Goal: Task Accomplishment & Management: Manage account settings

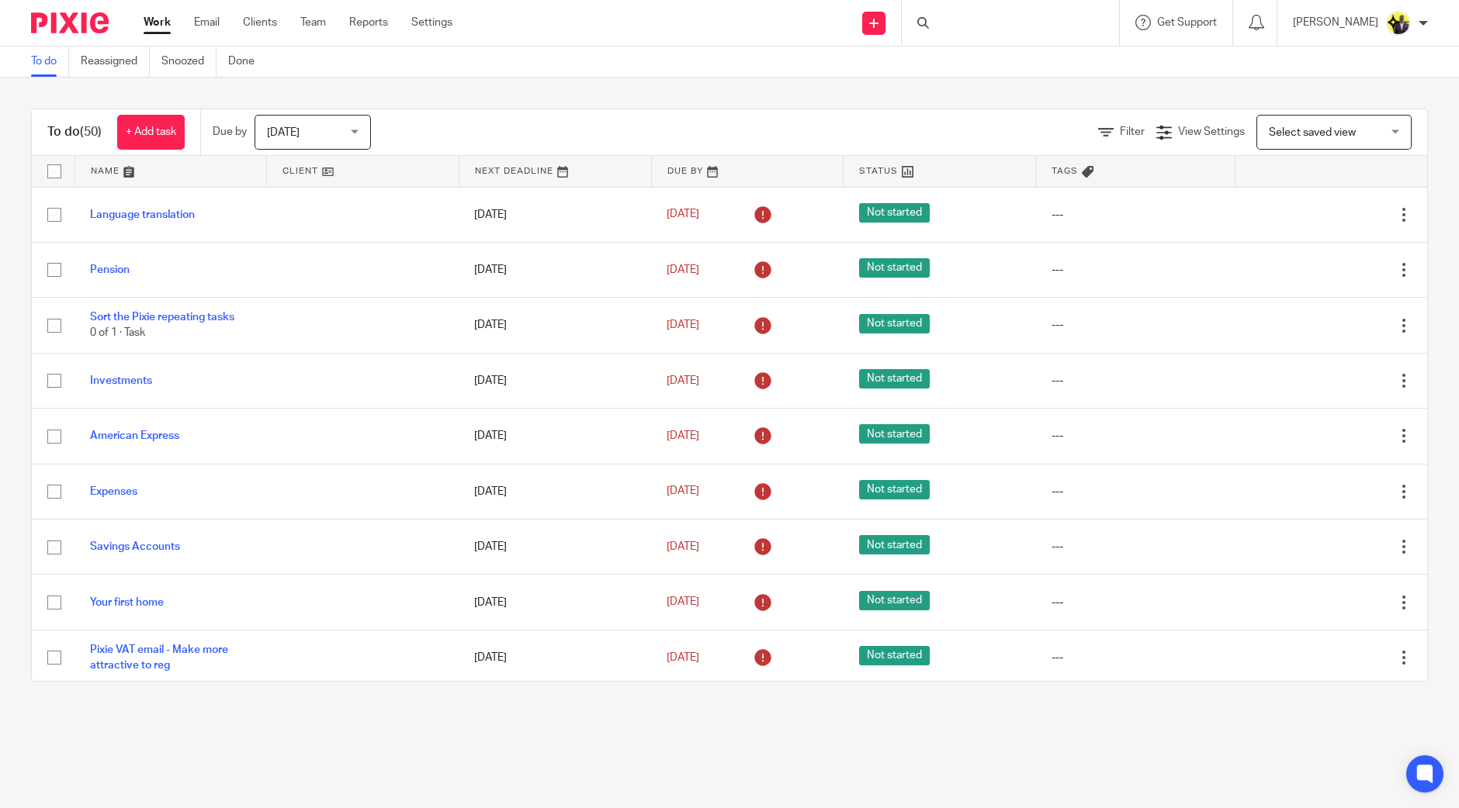
click at [1035, 23] on div at bounding box center [1010, 23] width 217 height 46
click at [1002, 21] on div at bounding box center [1010, 23] width 217 height 46
click at [1009, 24] on div at bounding box center [1010, 23] width 217 height 46
click at [1005, 22] on input "Search" at bounding box center [1003, 26] width 140 height 14
type input "b63"
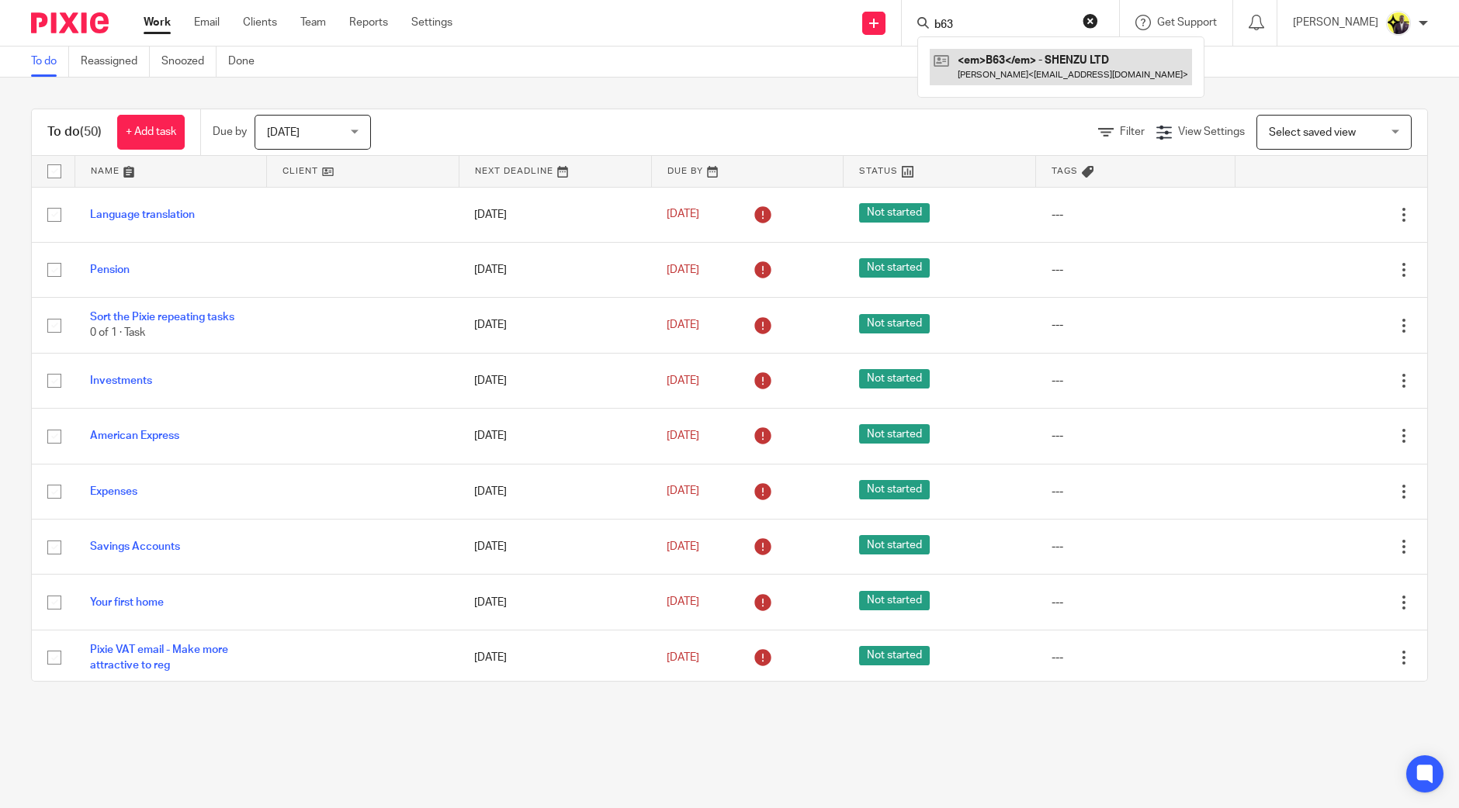
click at [1057, 68] on link at bounding box center [1060, 67] width 262 height 36
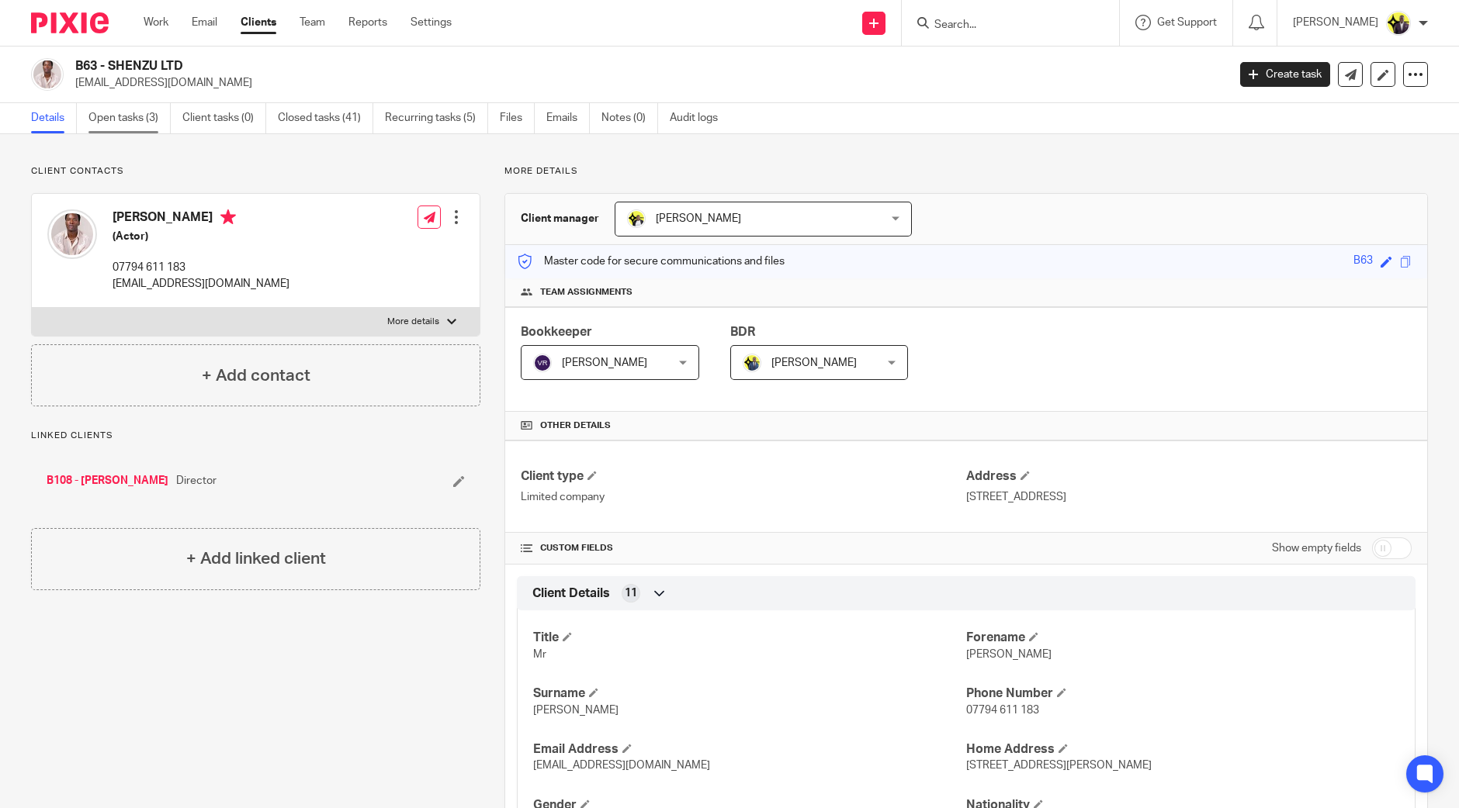
click at [141, 114] on link "Open tasks (3)" at bounding box center [129, 118] width 82 height 30
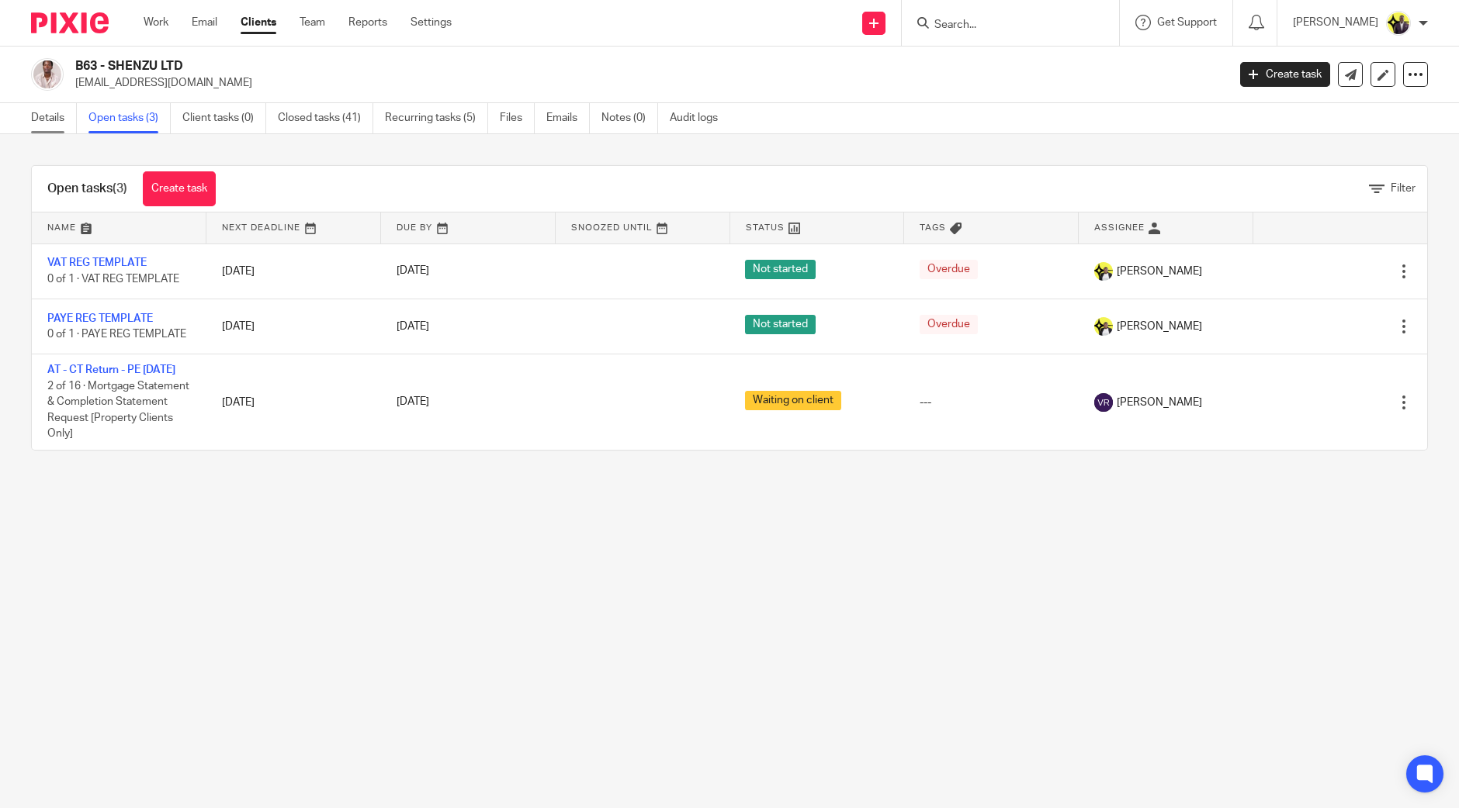
click at [41, 117] on link "Details" at bounding box center [54, 118] width 46 height 30
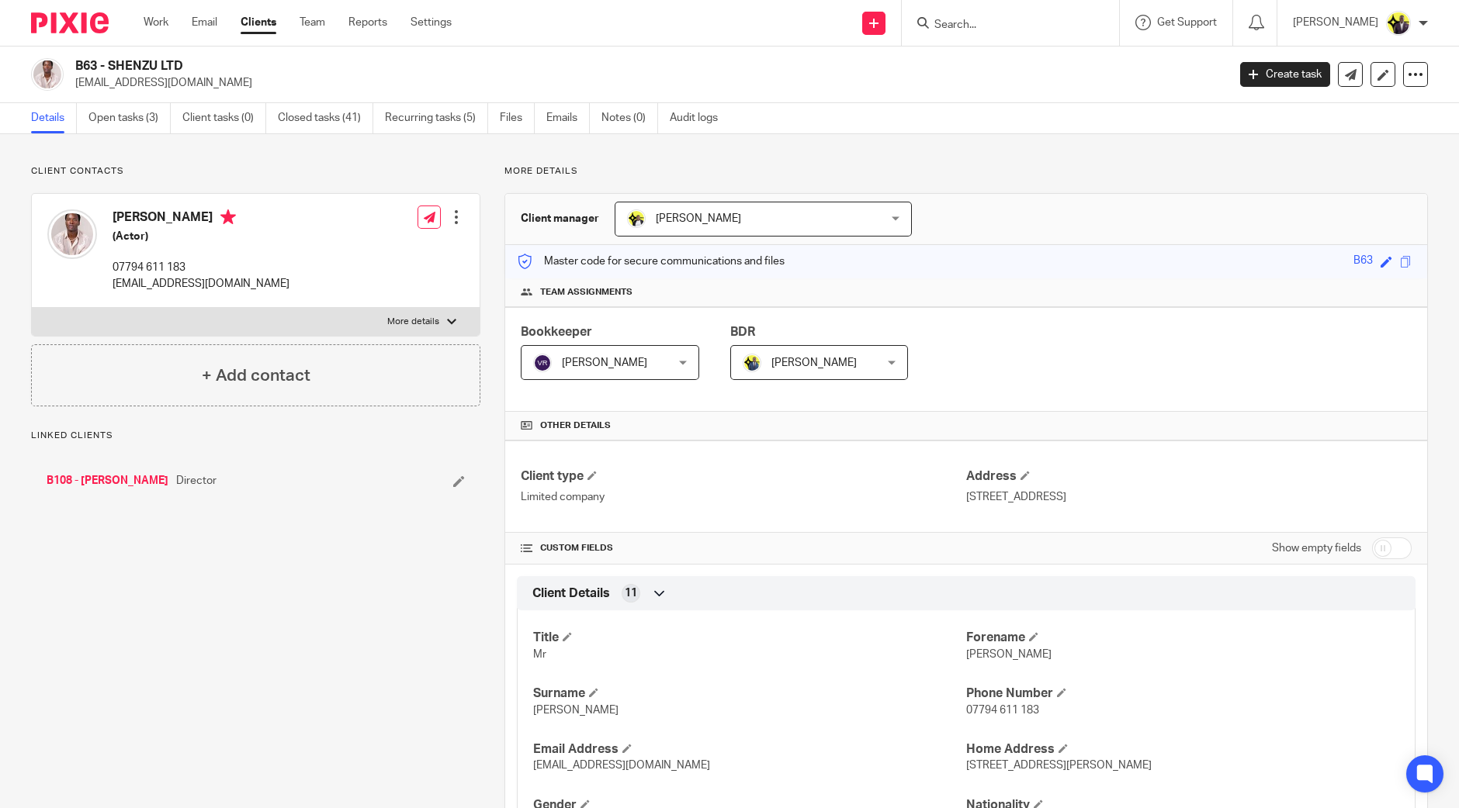
scroll to position [108, 0]
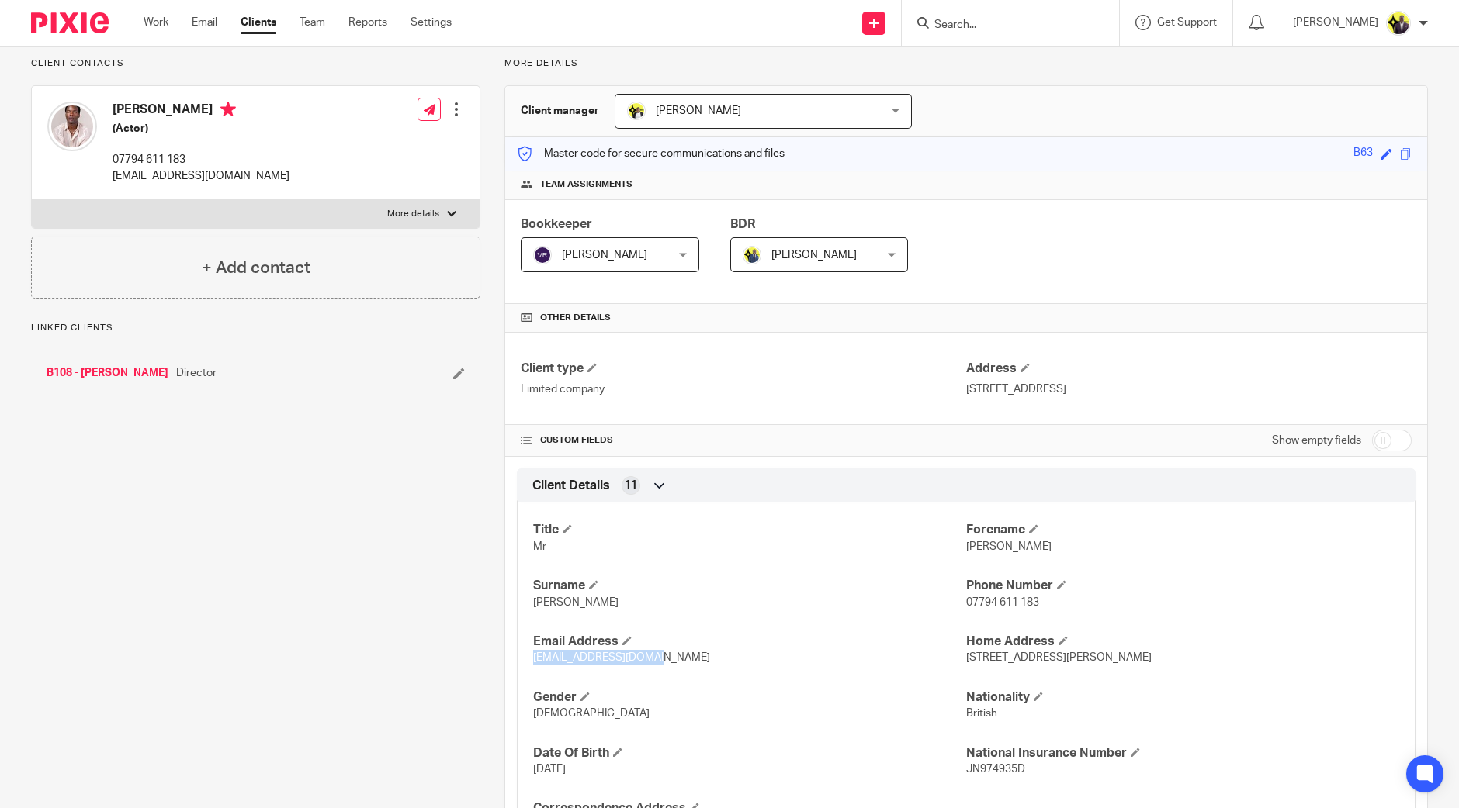
drag, startPoint x: 657, startPoint y: 656, endPoint x: 528, endPoint y: 663, distance: 129.8
click at [533, 663] on p "[EMAIL_ADDRESS][DOMAIN_NAME]" at bounding box center [749, 658] width 433 height 16
copy span "[EMAIL_ADDRESS][DOMAIN_NAME]"
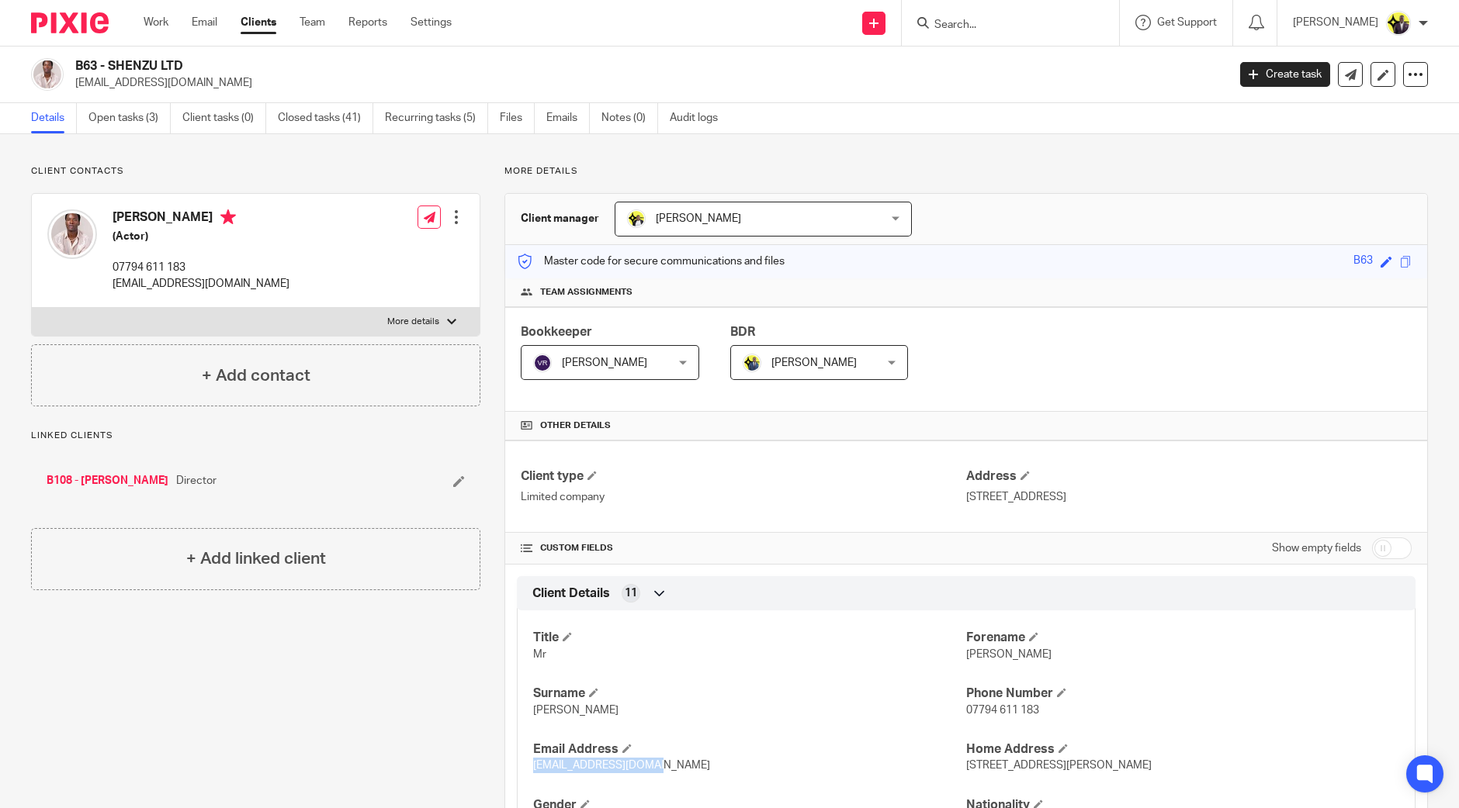
click at [722, 217] on span "Carine Thompson" at bounding box center [698, 218] width 85 height 11
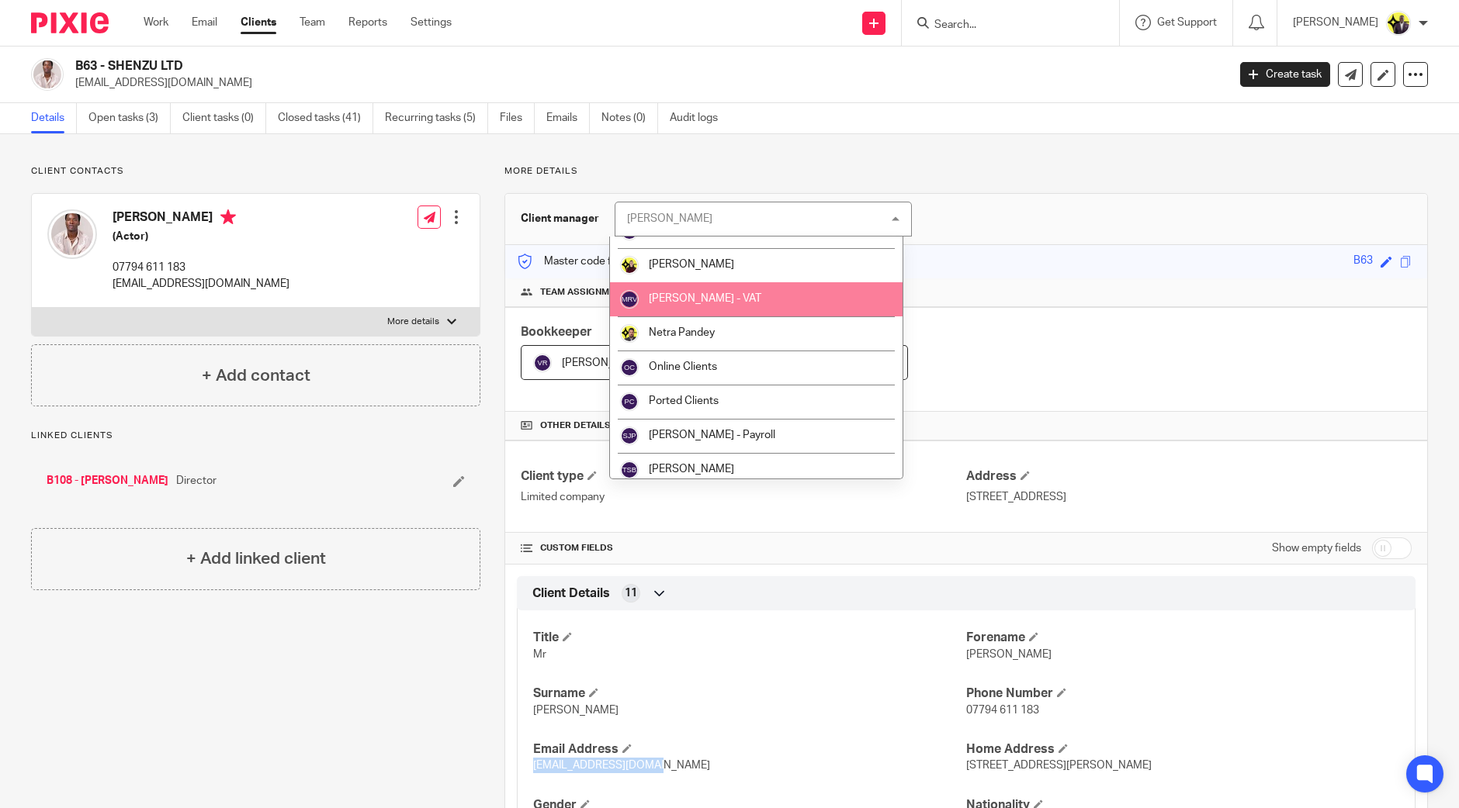
scroll to position [535, 0]
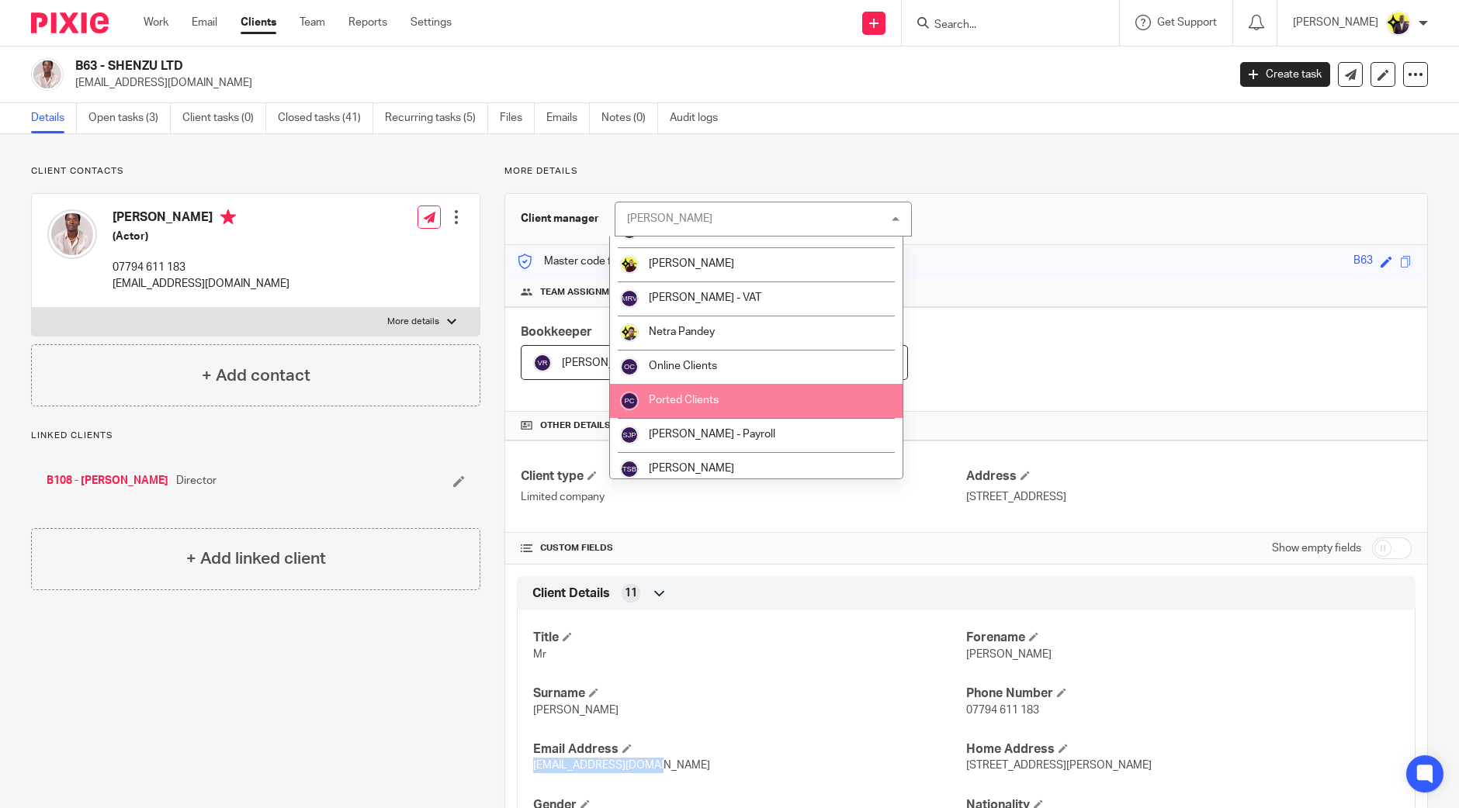
click at [700, 398] on span "Ported Clients" at bounding box center [684, 400] width 70 height 11
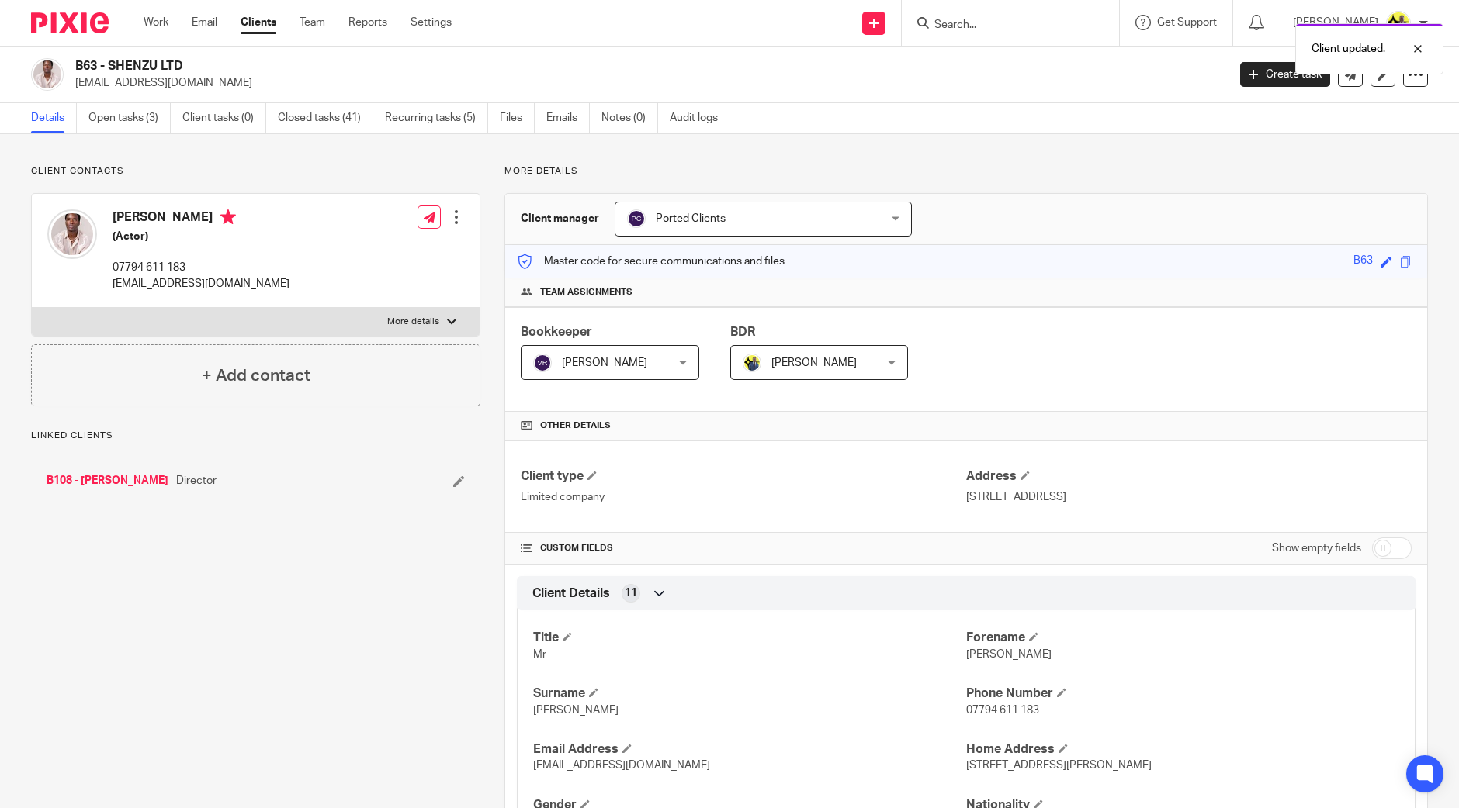
click at [625, 358] on span "[PERSON_NAME]" at bounding box center [599, 362] width 132 height 33
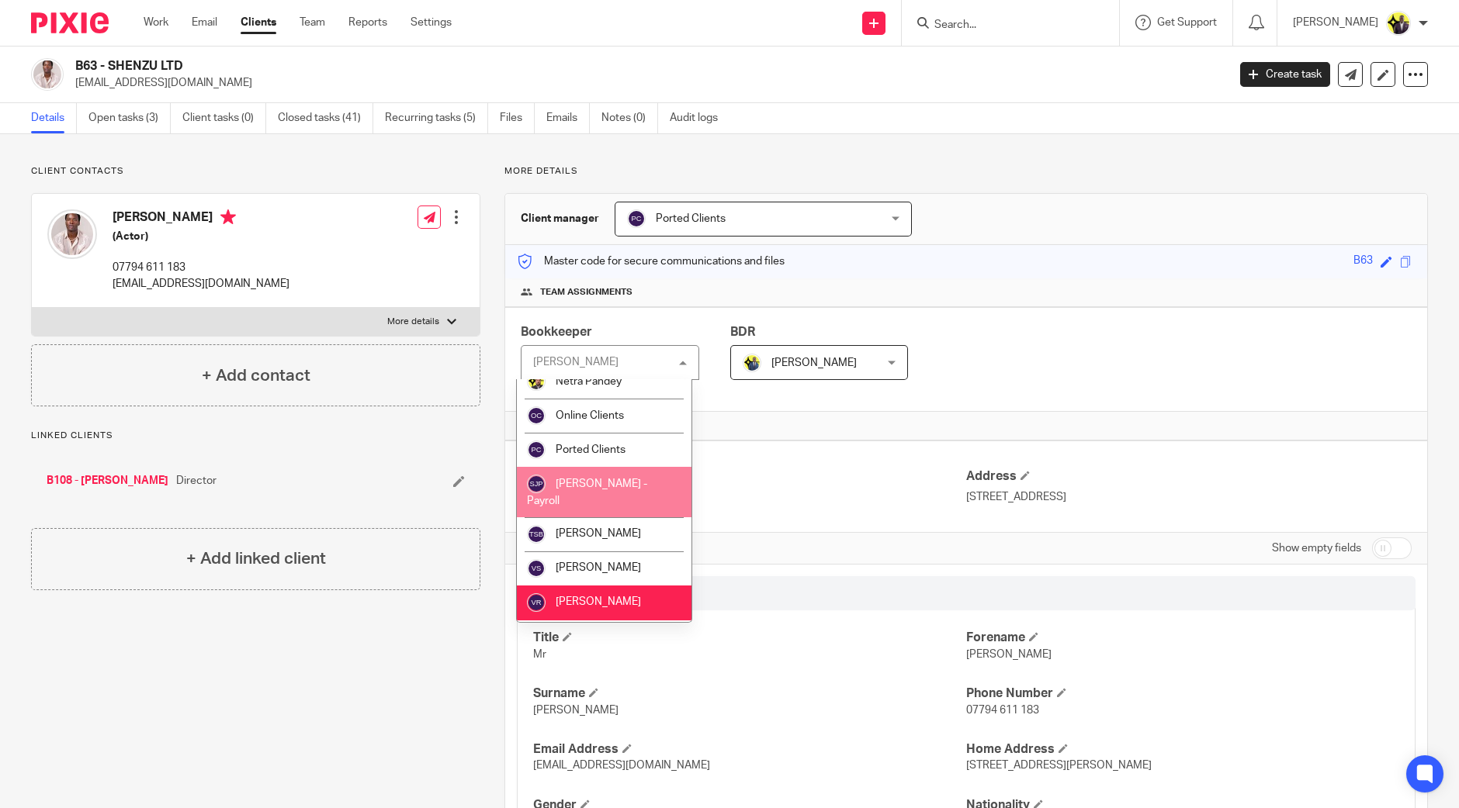
scroll to position [660, 0]
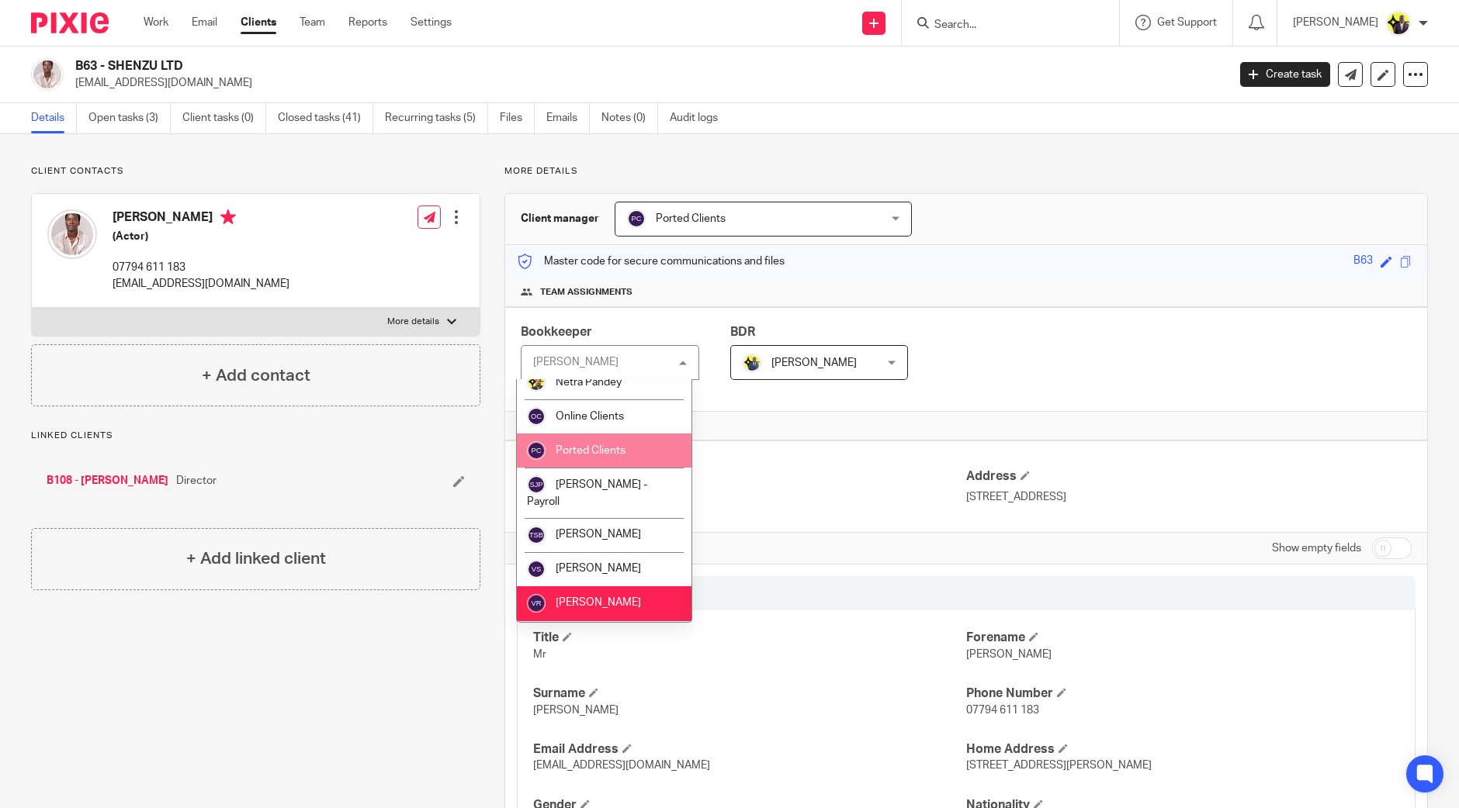
click at [600, 466] on li "Ported Clients" at bounding box center [604, 451] width 175 height 34
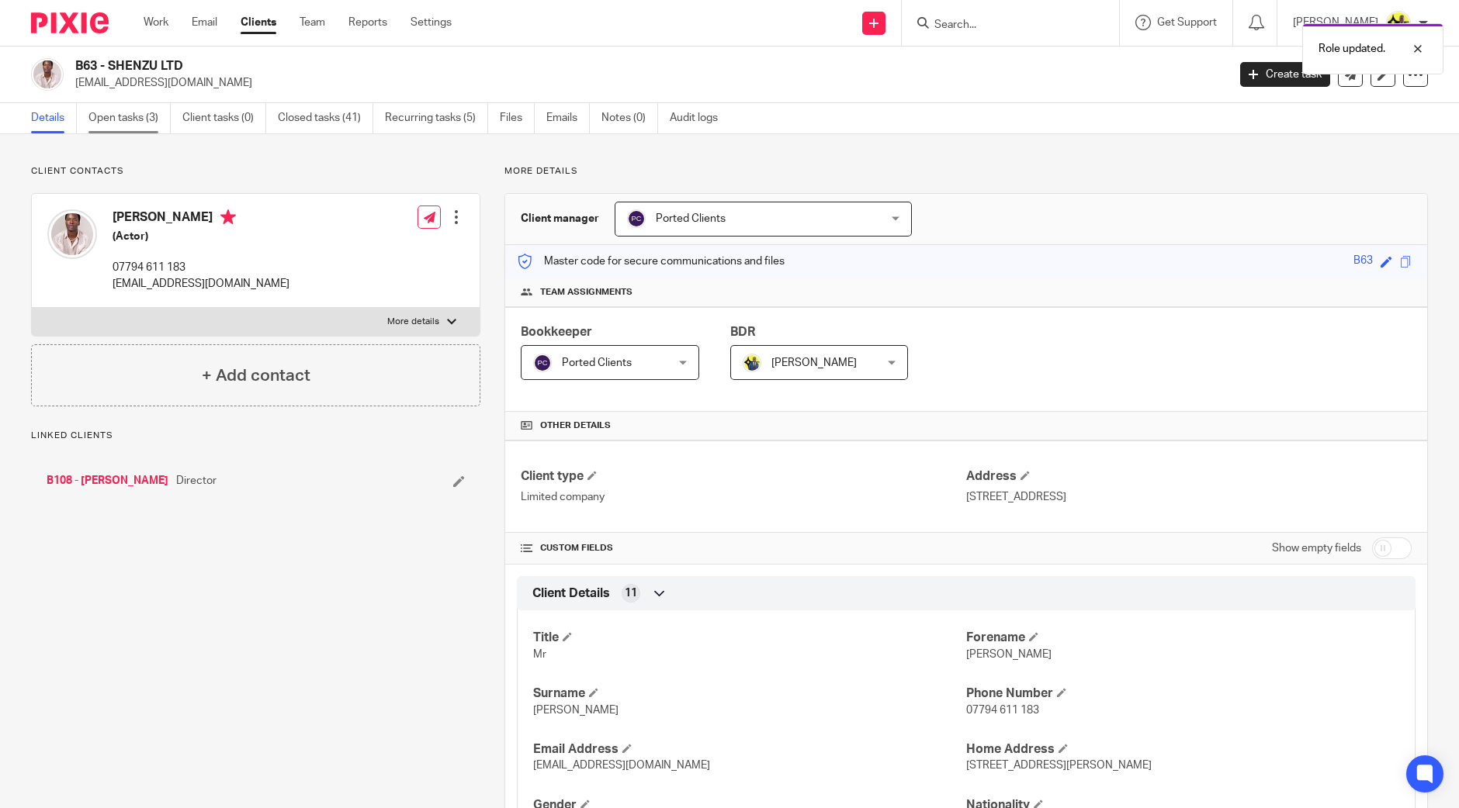
click at [159, 128] on link "Open tasks (3)" at bounding box center [129, 118] width 82 height 30
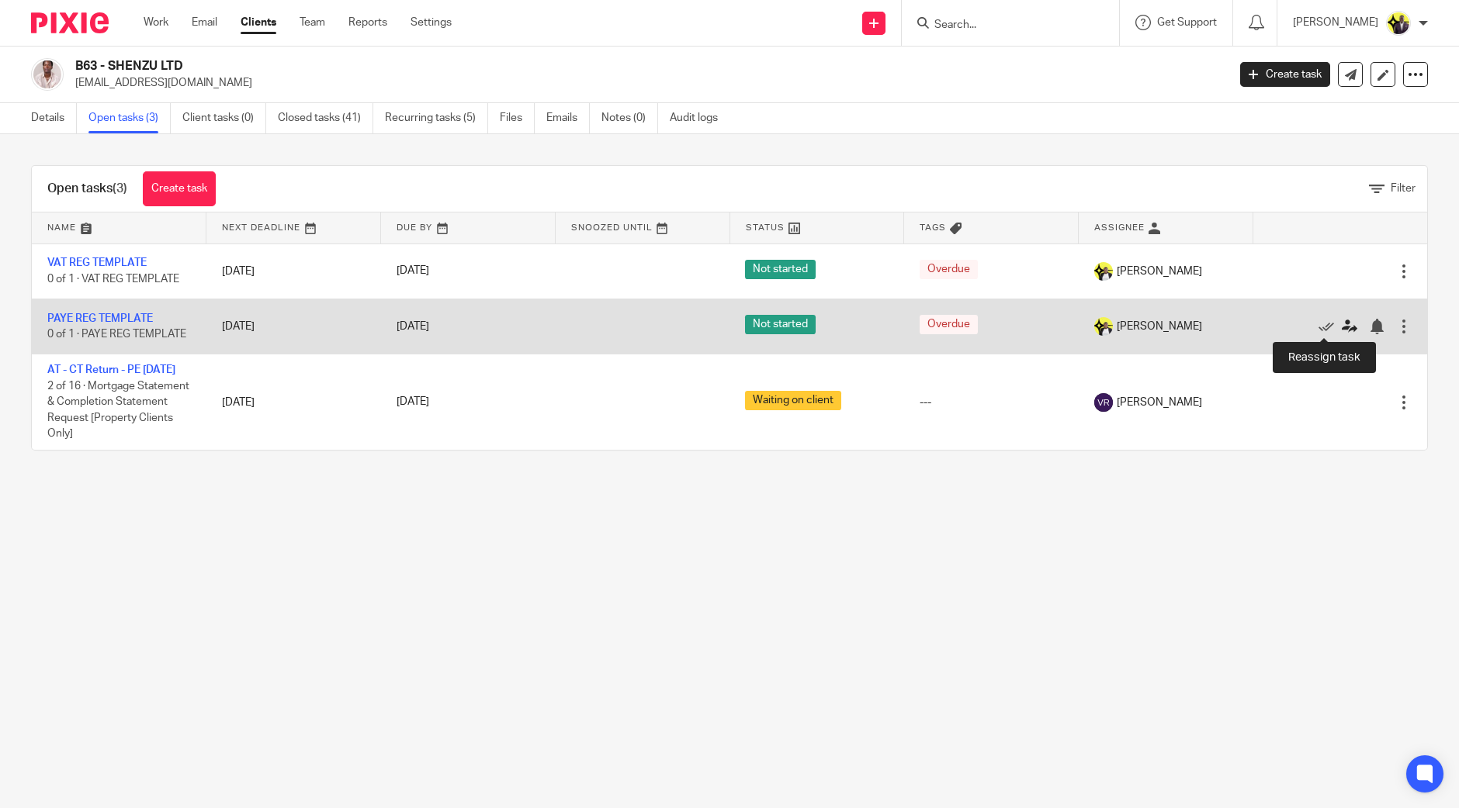
click at [1341, 325] on icon at bounding box center [1349, 327] width 16 height 16
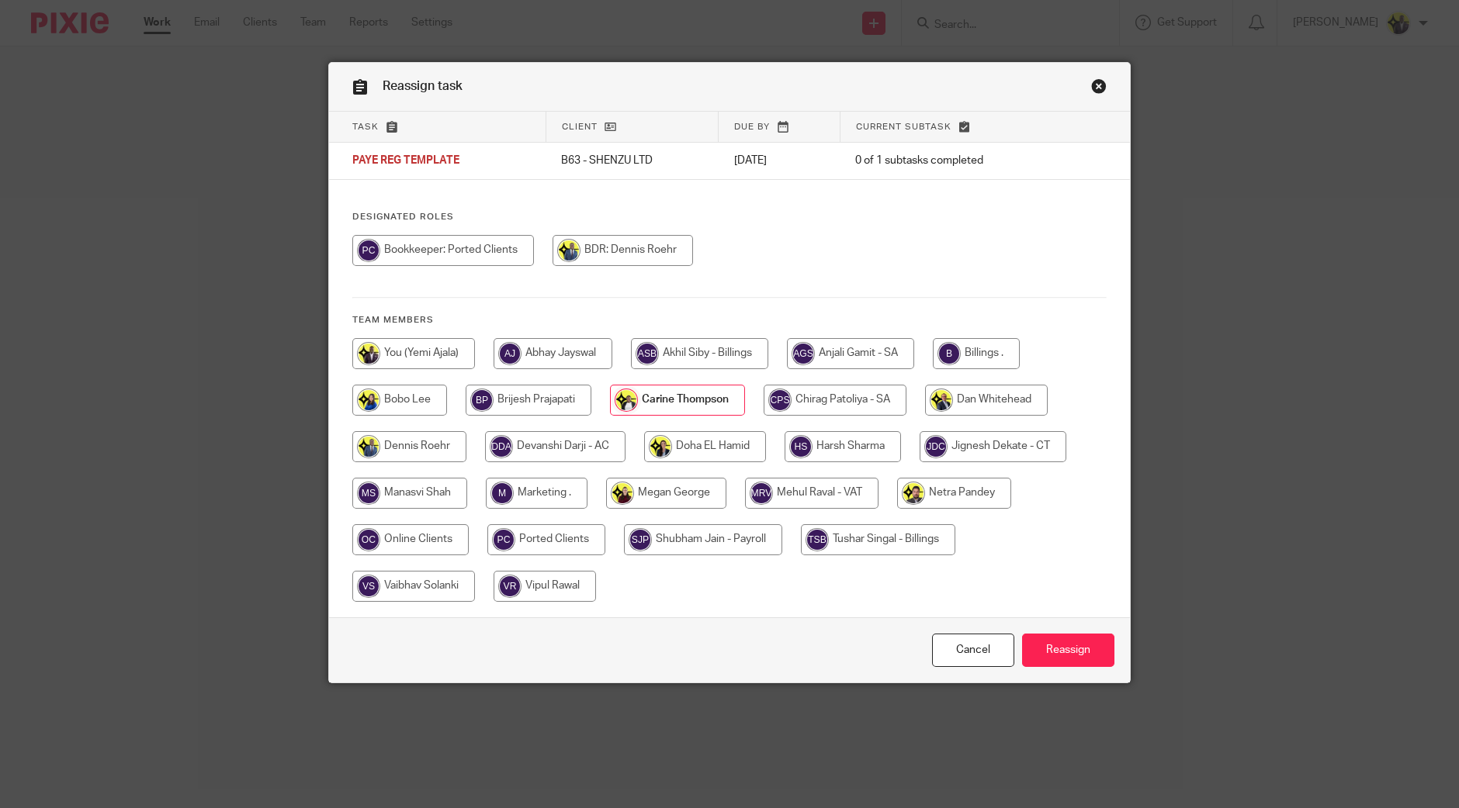
click at [1097, 88] on link "Close this dialog window" at bounding box center [1099, 88] width 16 height 21
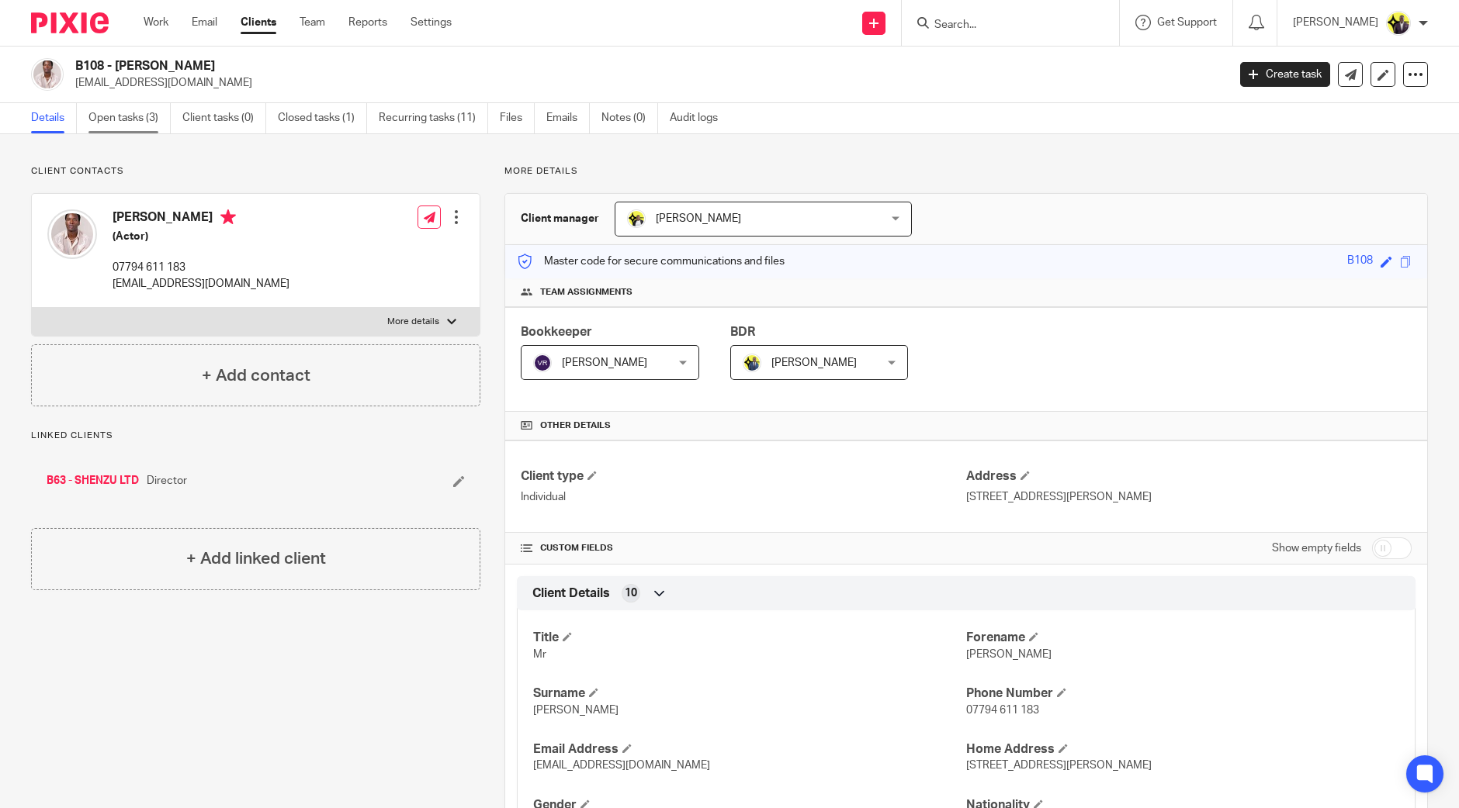
click at [140, 106] on link "Open tasks (3)" at bounding box center [129, 118] width 82 height 30
click at [691, 231] on span "[PERSON_NAME]" at bounding box center [740, 218] width 227 height 33
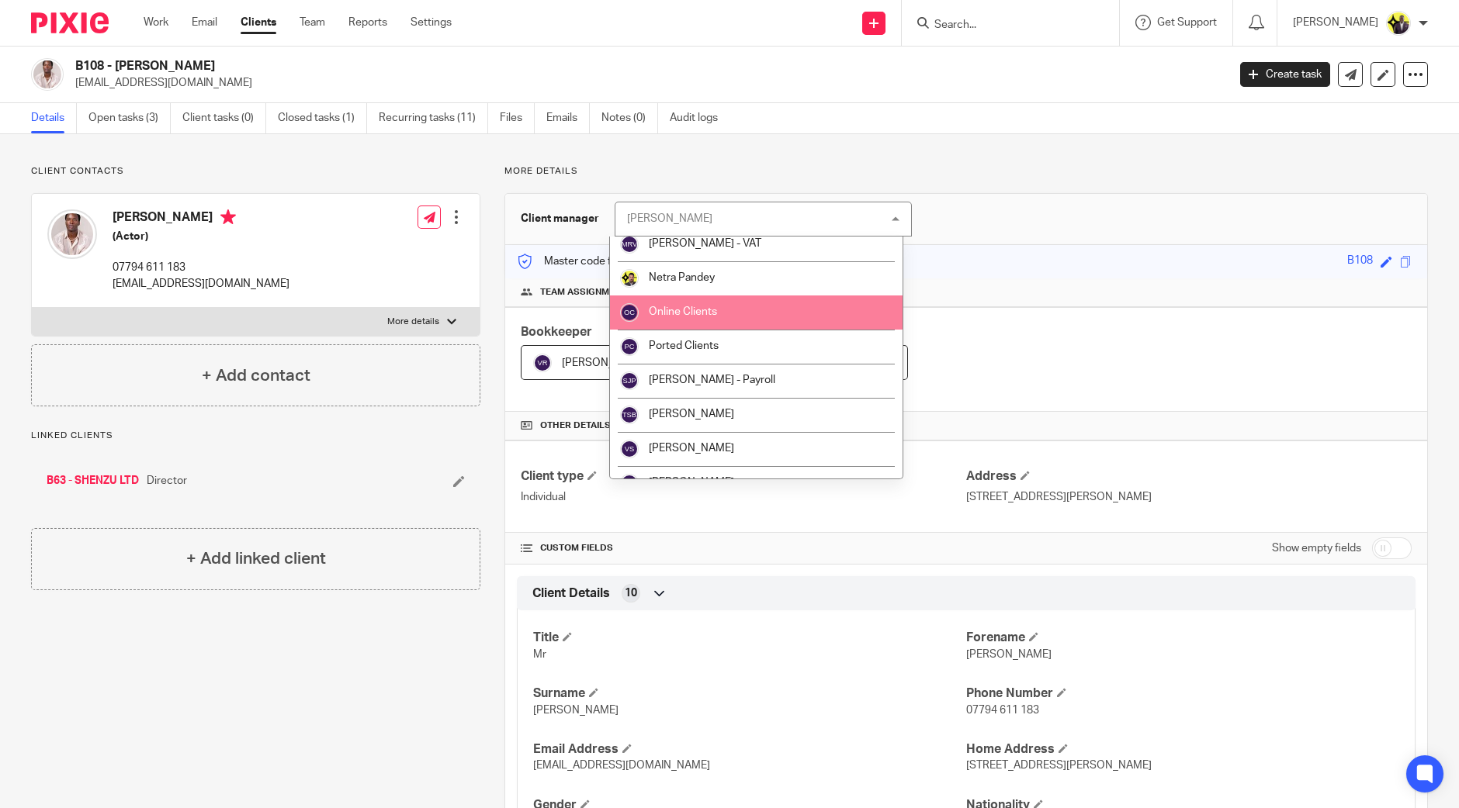
scroll to position [590, 0]
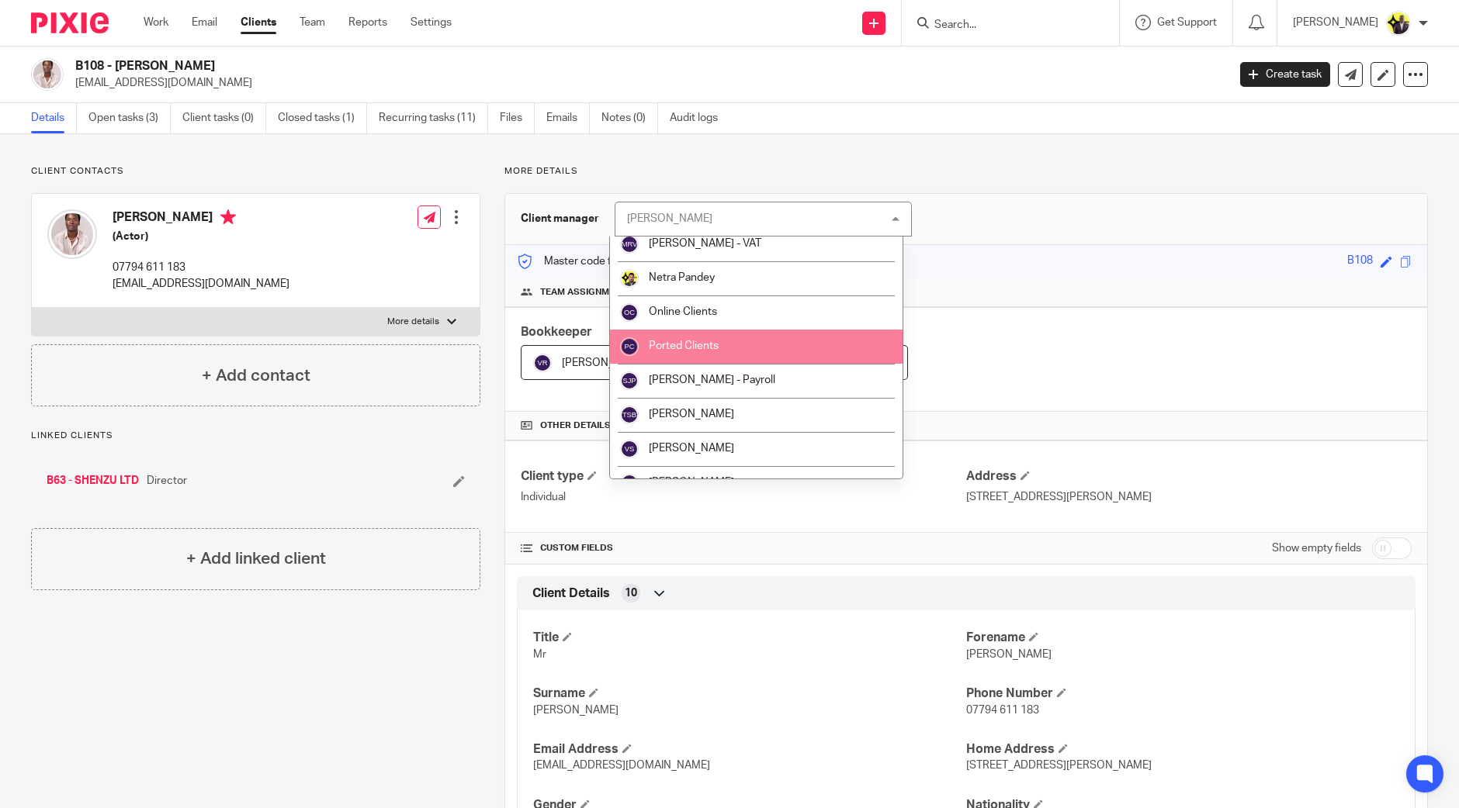
click at [682, 341] on span "Ported Clients" at bounding box center [684, 346] width 70 height 11
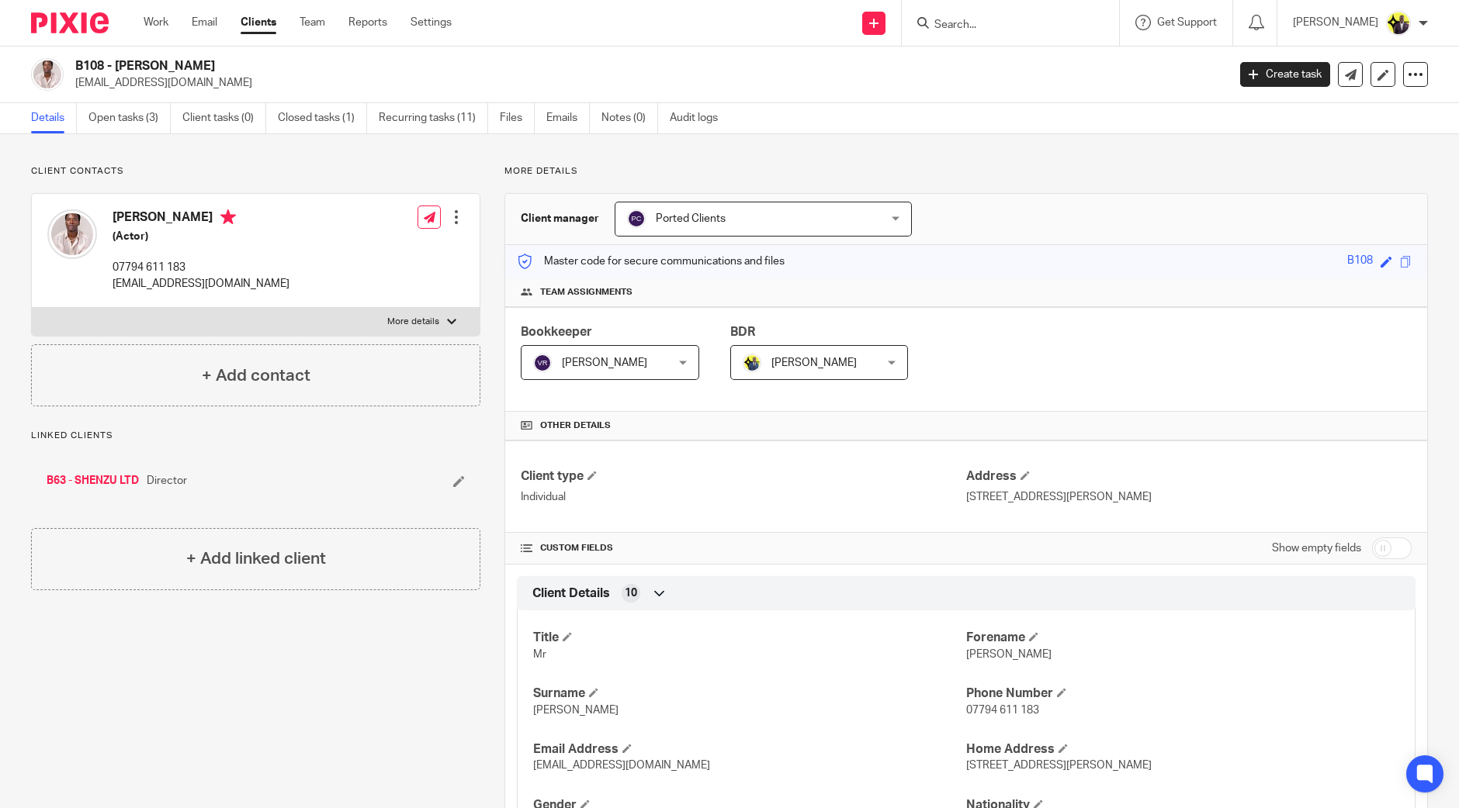
click at [605, 362] on span "Vipul Rawal" at bounding box center [604, 363] width 85 height 11
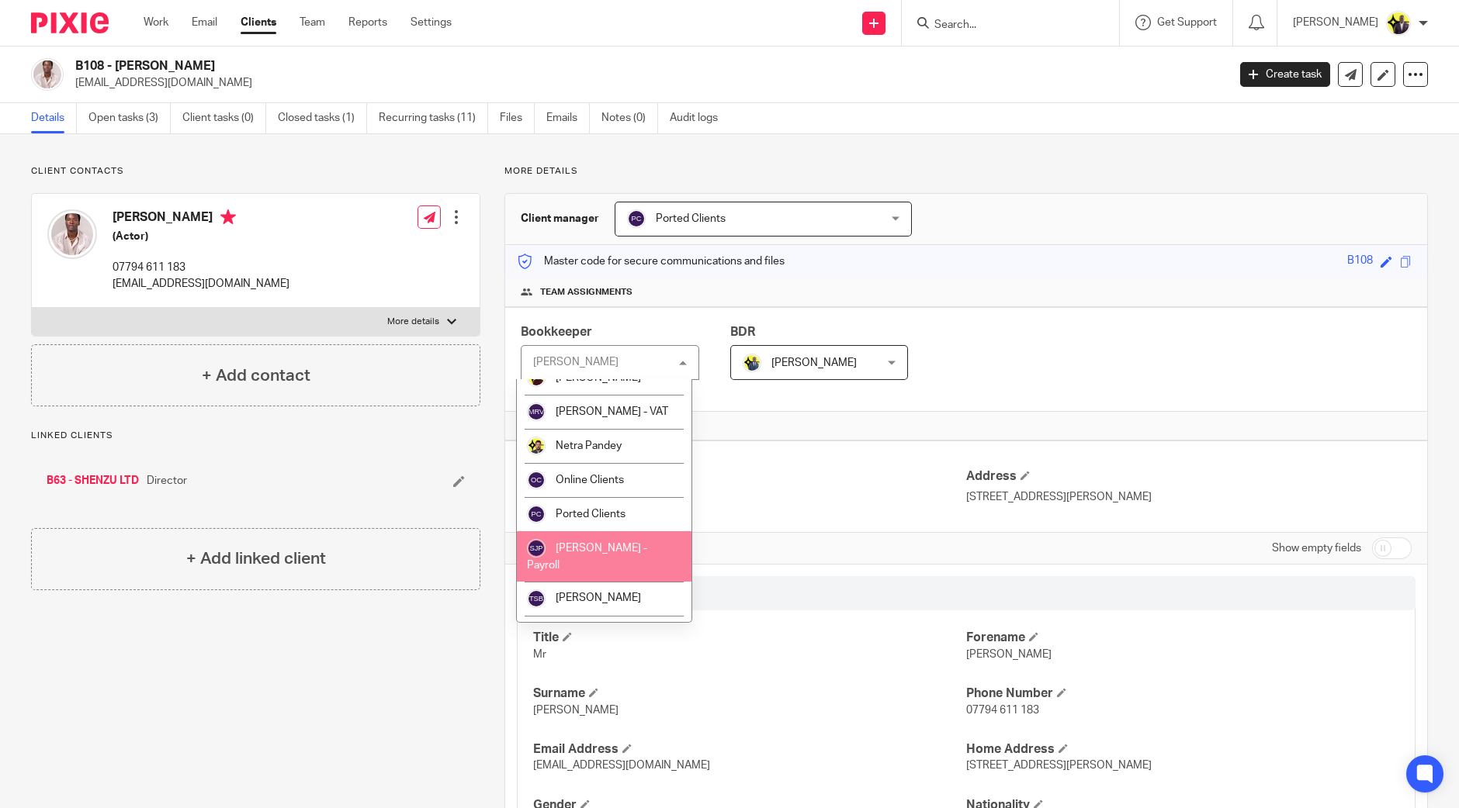
scroll to position [598, 0]
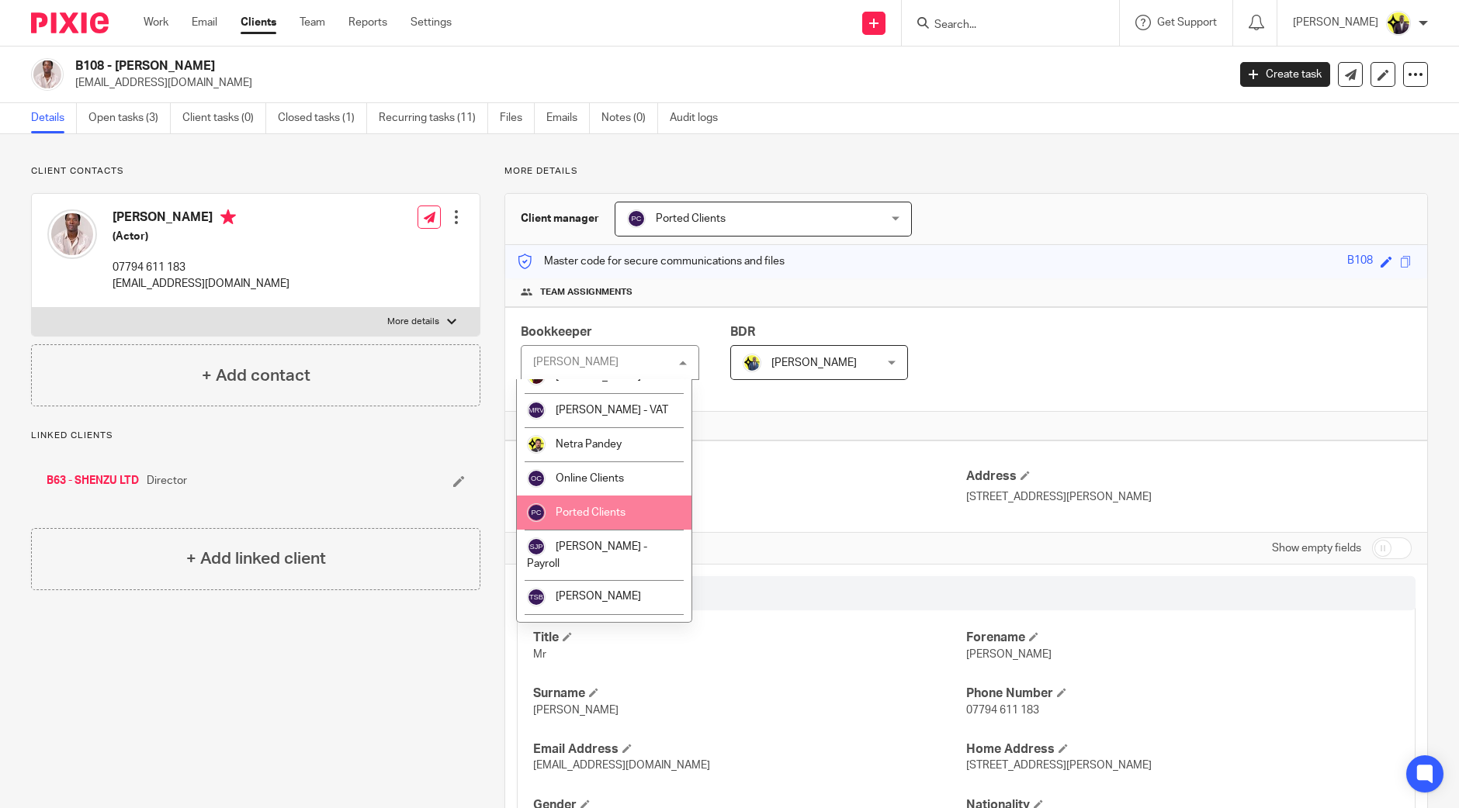
click at [601, 508] on span "Ported Clients" at bounding box center [590, 512] width 70 height 11
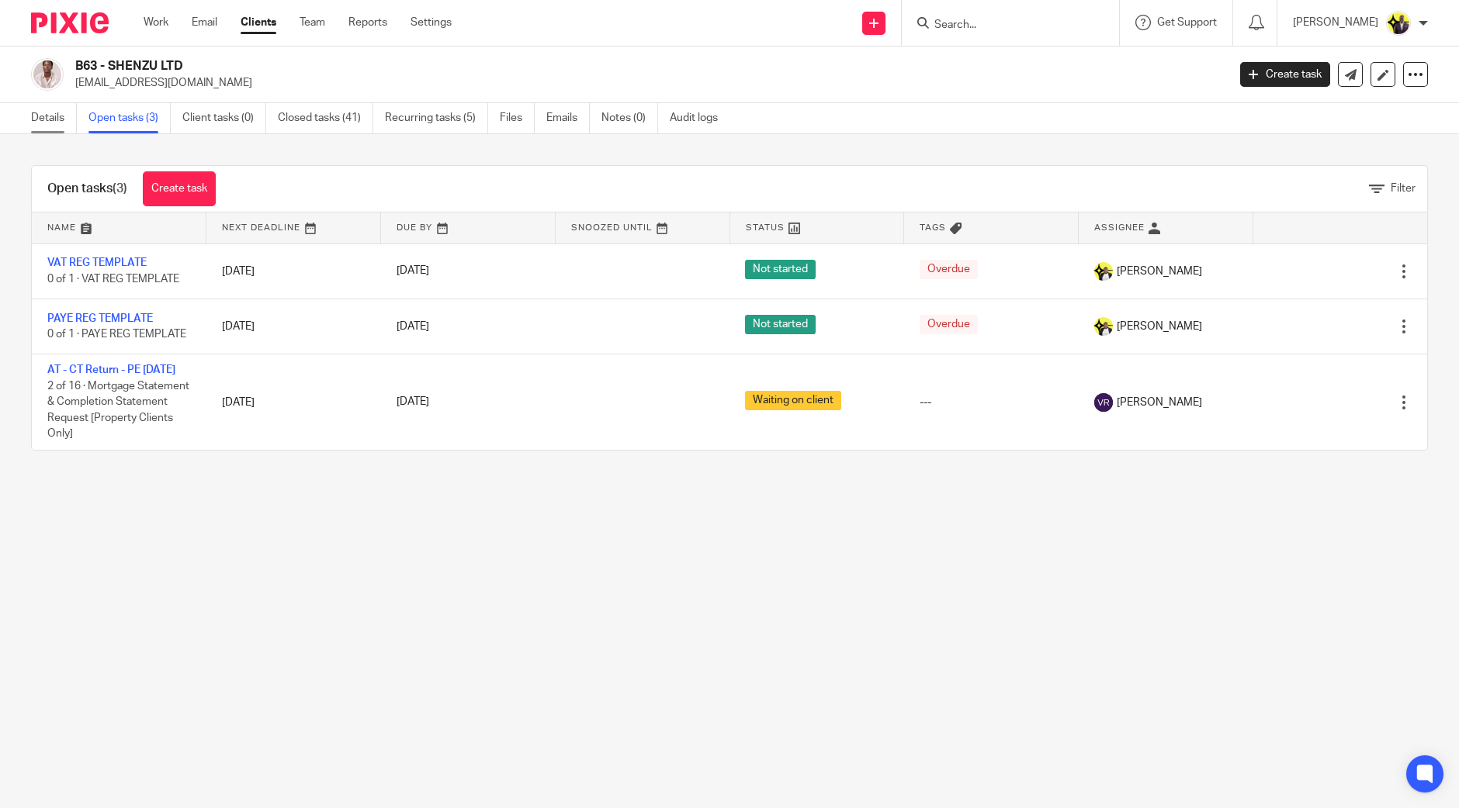
click at [50, 116] on link "Details" at bounding box center [54, 118] width 46 height 30
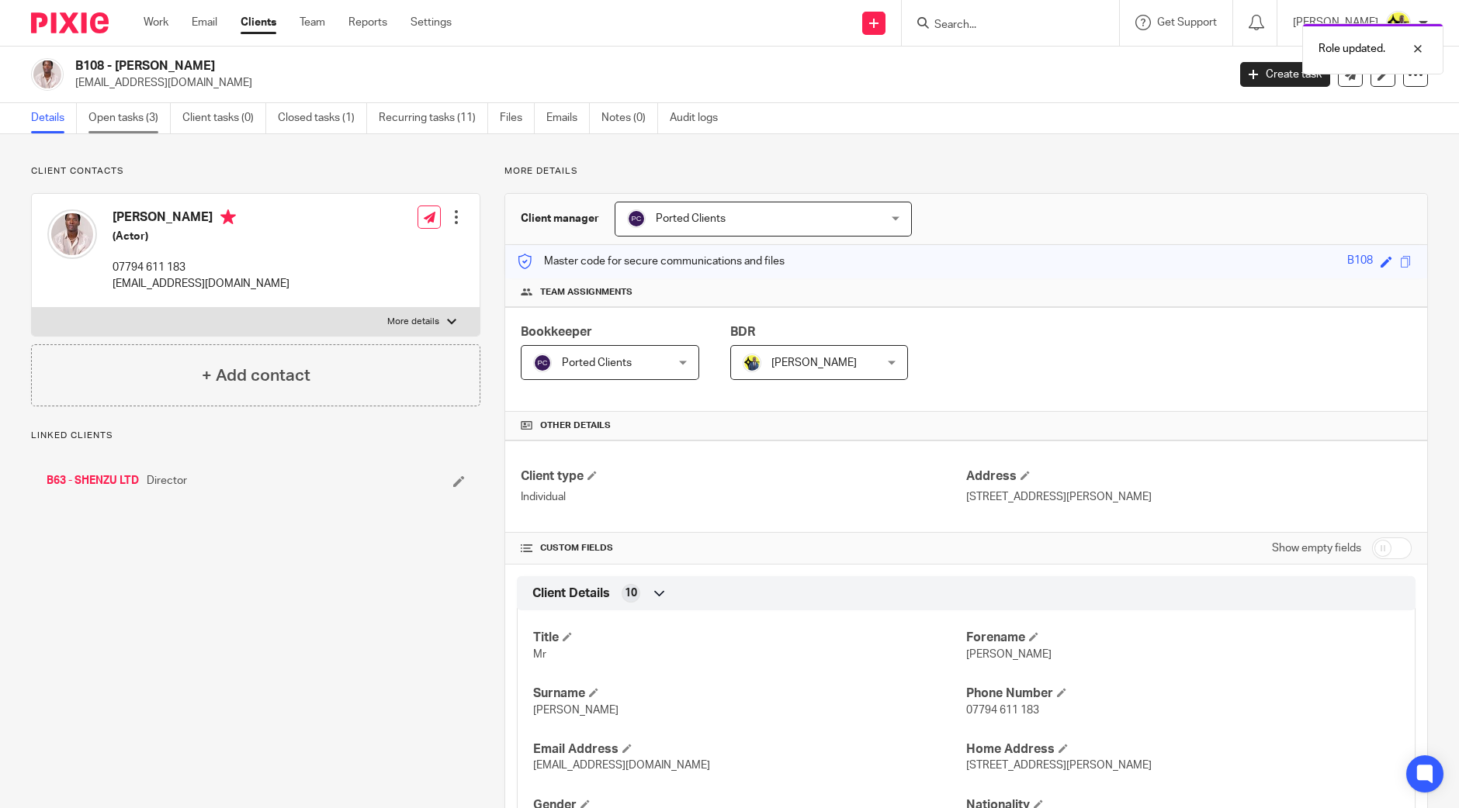
click at [167, 124] on link "Open tasks (3)" at bounding box center [129, 118] width 82 height 30
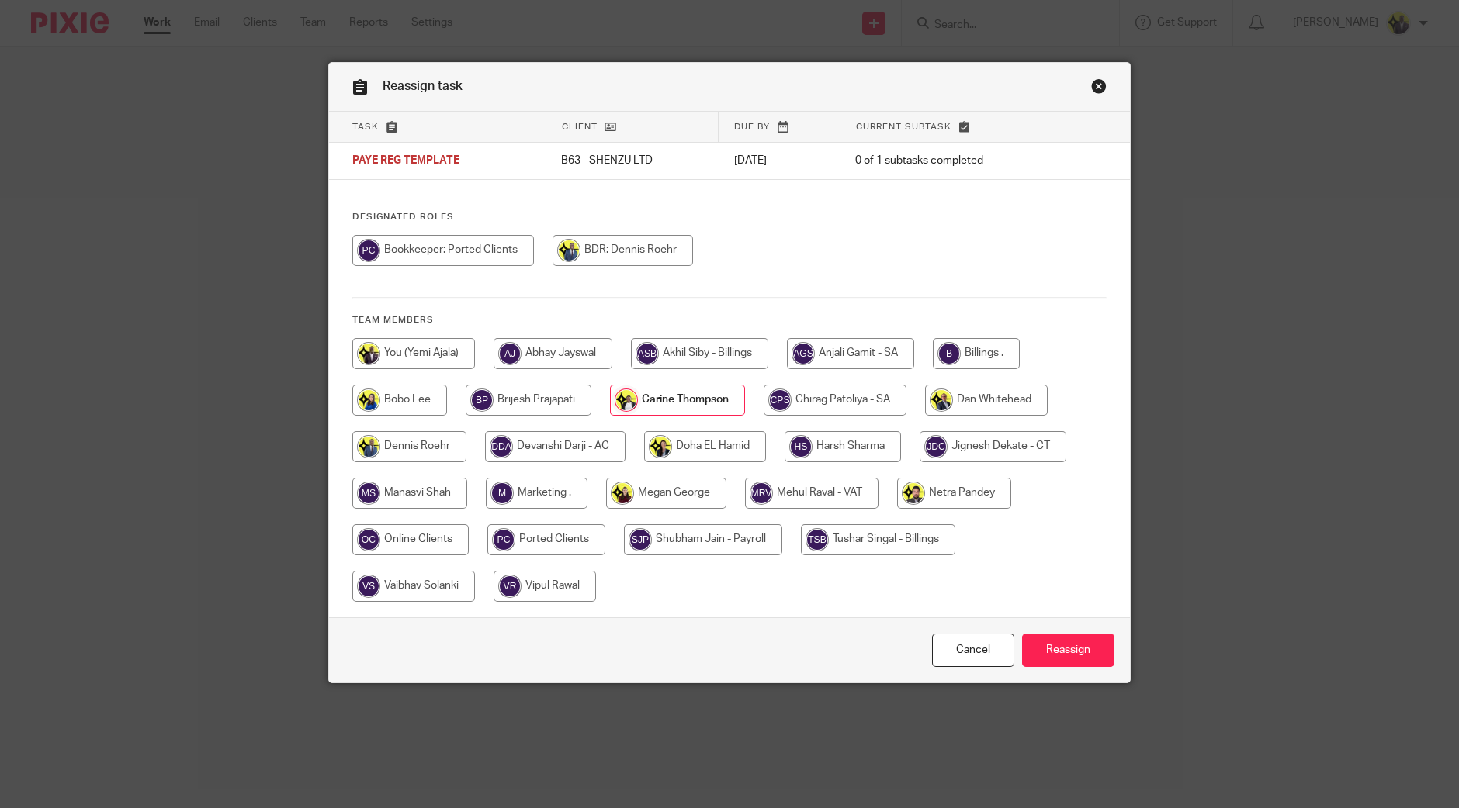
click at [566, 535] on input "radio" at bounding box center [546, 539] width 118 height 31
radio input "true"
click at [1085, 638] on input "Reassign" at bounding box center [1068, 650] width 92 height 33
click at [547, 542] on input "radio" at bounding box center [546, 539] width 118 height 31
radio input "true"
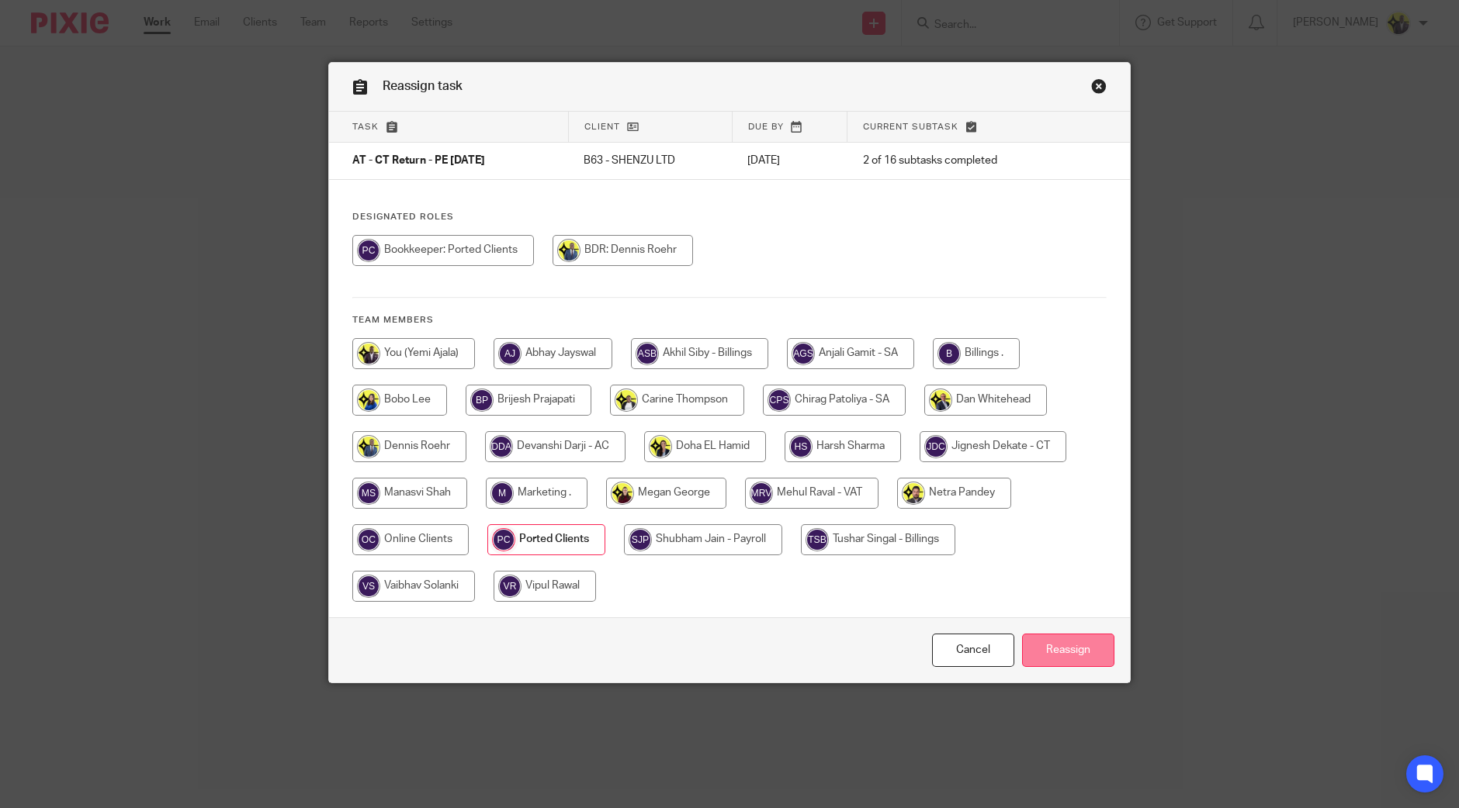
click at [1075, 653] on input "Reassign" at bounding box center [1068, 650] width 92 height 33
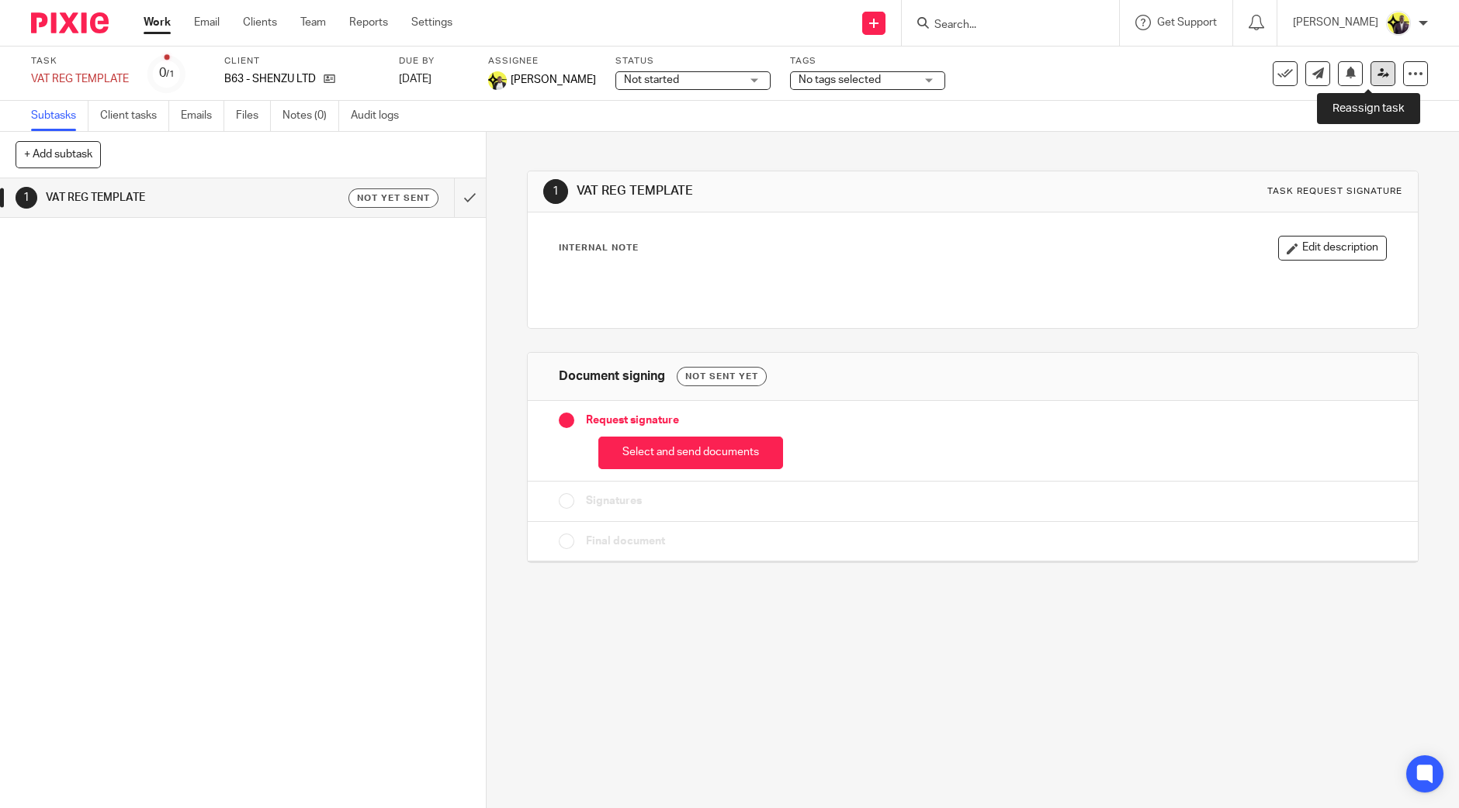
click at [1377, 70] on icon at bounding box center [1383, 73] width 12 height 12
click at [1377, 76] on icon at bounding box center [1383, 73] width 12 height 12
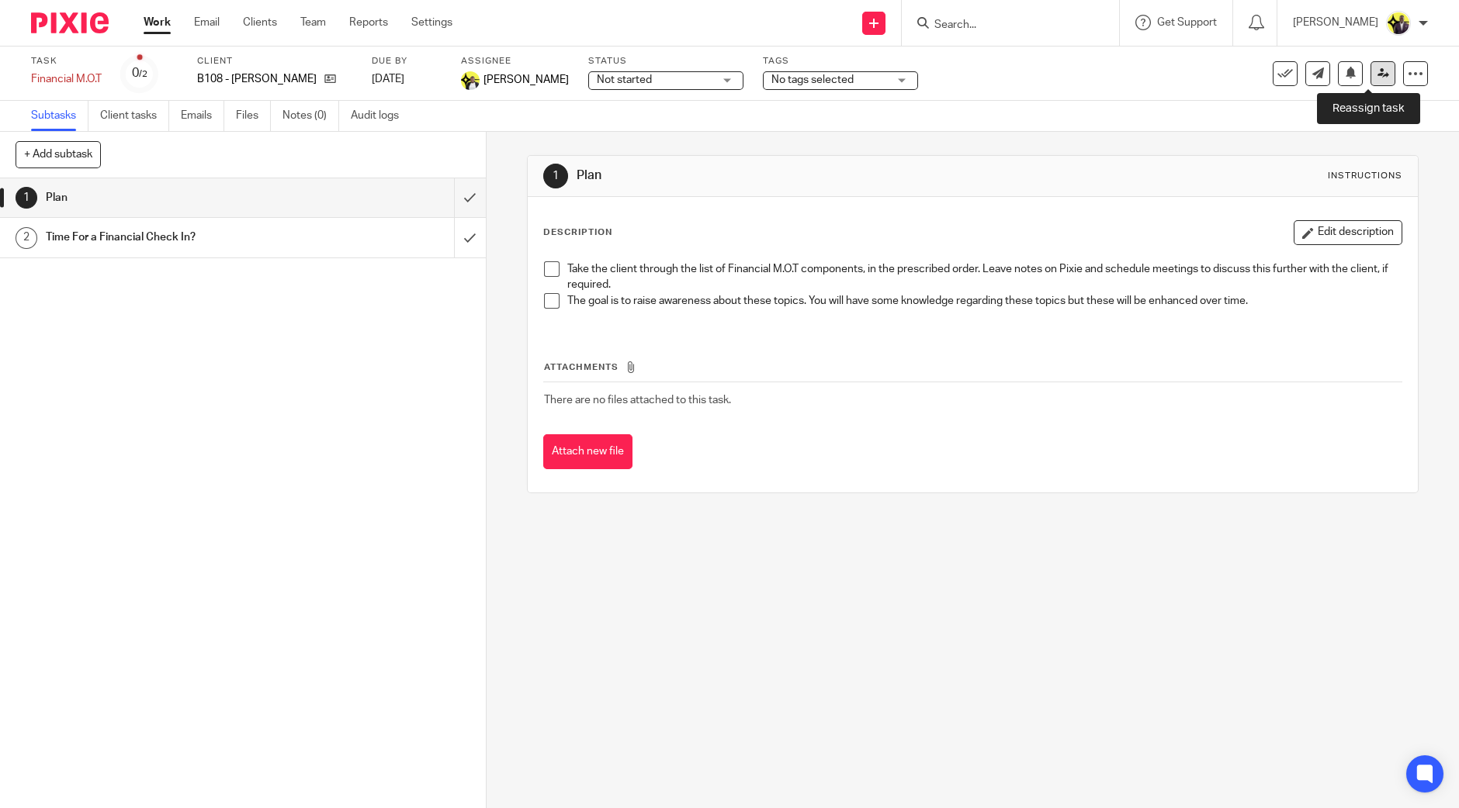
click at [1370, 75] on link at bounding box center [1382, 73] width 25 height 25
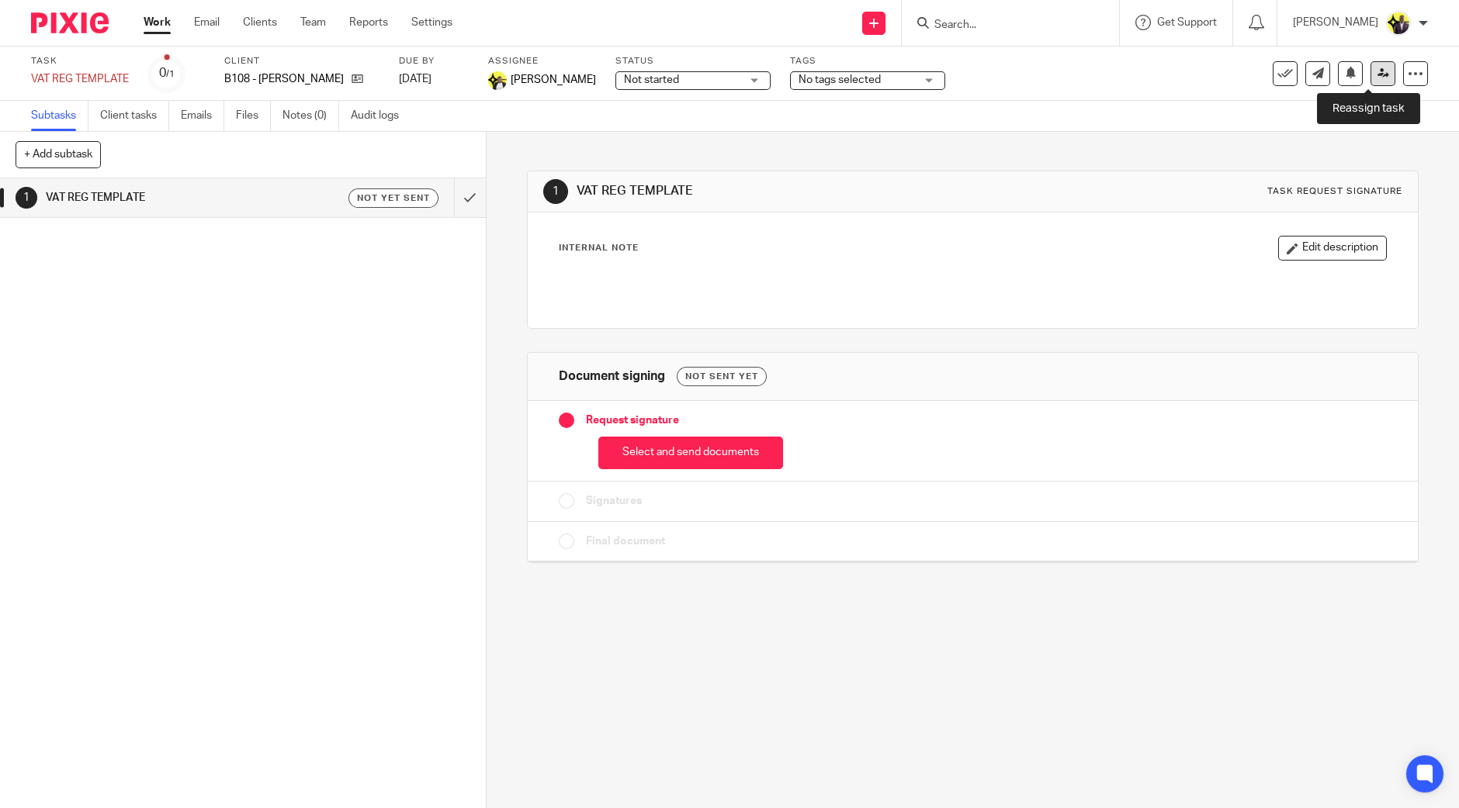
click at [1377, 74] on icon at bounding box center [1383, 73] width 12 height 12
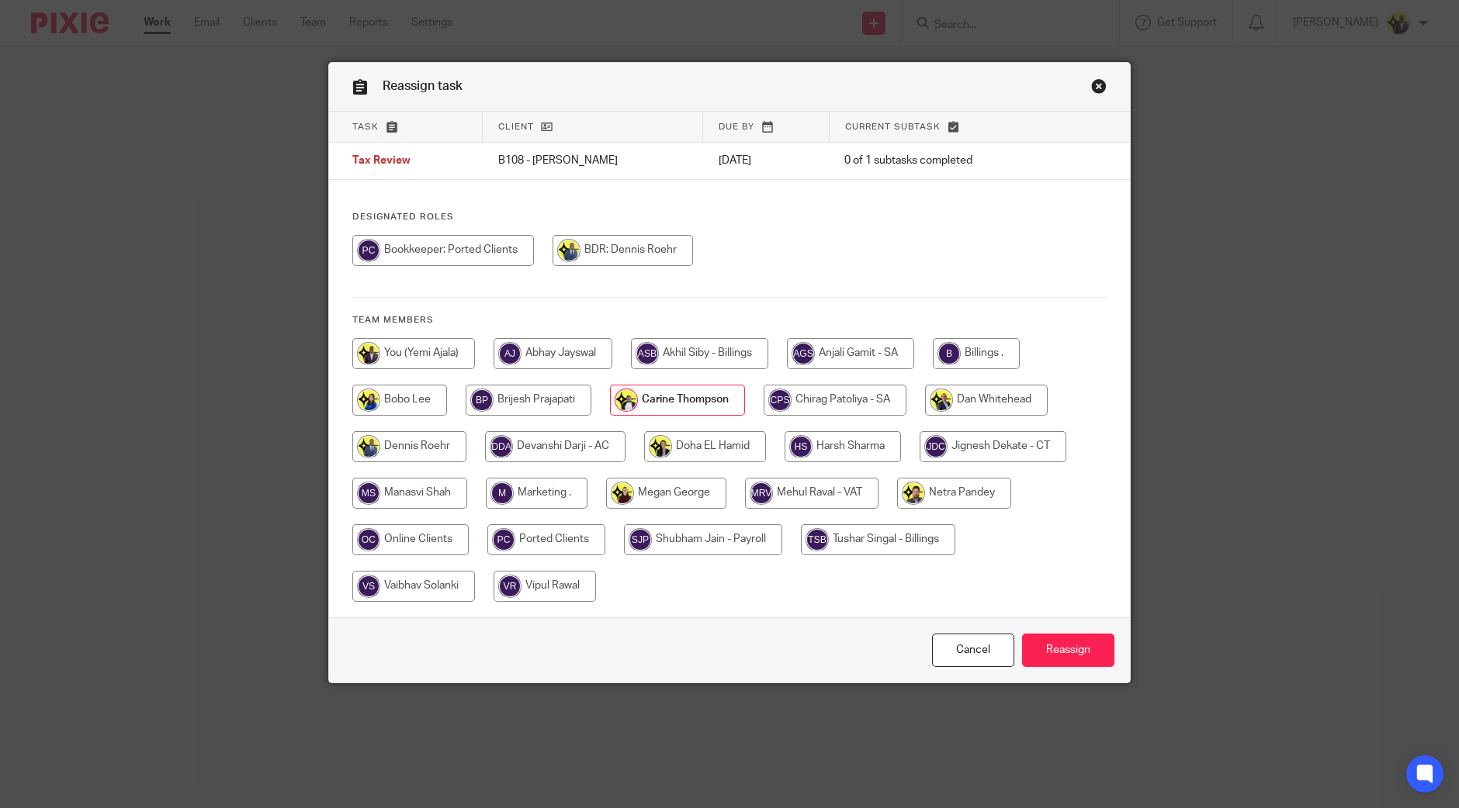
click at [555, 535] on input "radio" at bounding box center [546, 539] width 118 height 31
radio input "true"
click at [1071, 642] on input "Reassign" at bounding box center [1068, 650] width 92 height 33
click at [545, 537] on input "radio" at bounding box center [546, 539] width 118 height 31
radio input "true"
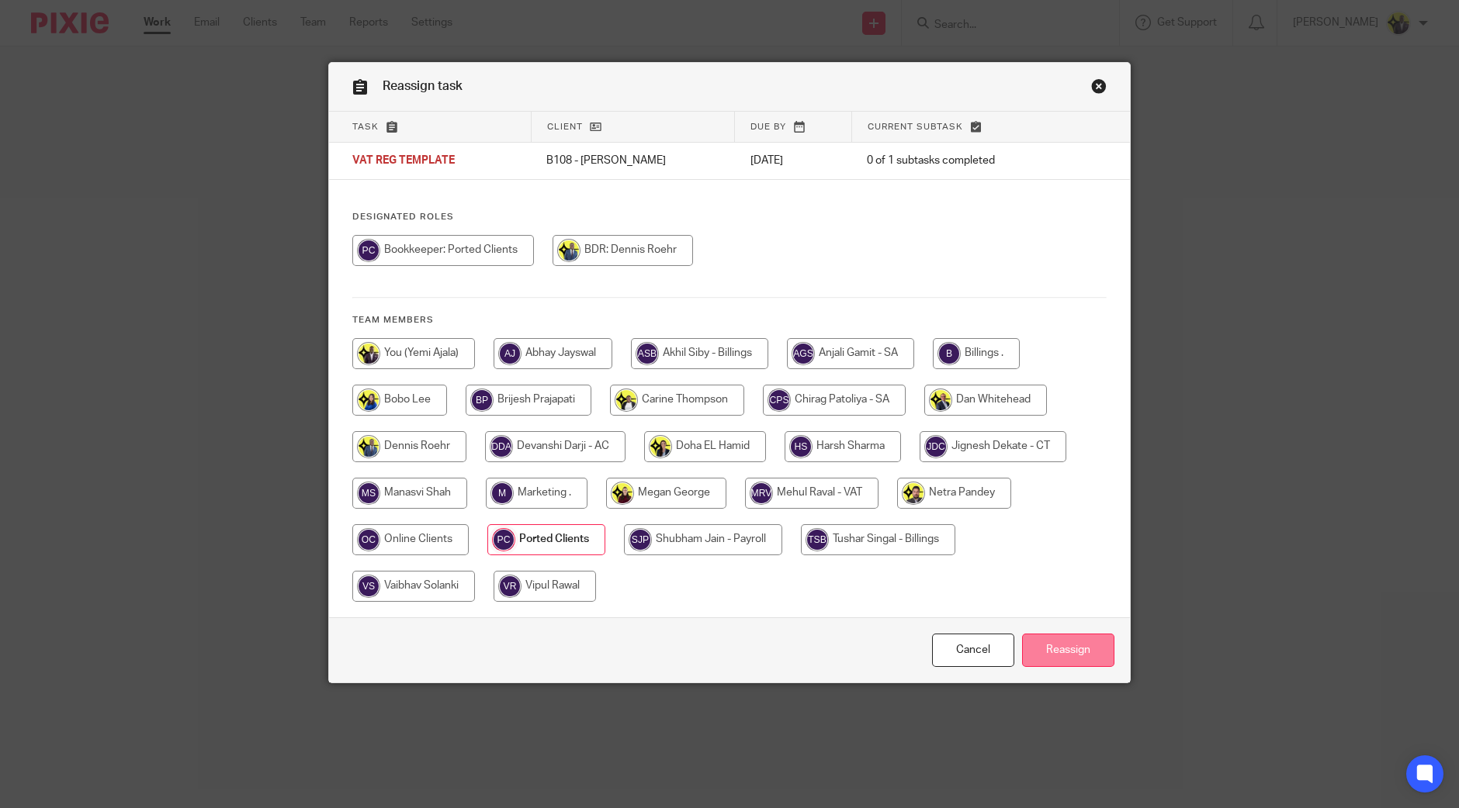
click at [1078, 653] on input "Reassign" at bounding box center [1068, 650] width 92 height 33
click at [553, 542] on input "radio" at bounding box center [546, 539] width 118 height 31
radio input "true"
click at [1058, 639] on input "Reassign" at bounding box center [1068, 650] width 92 height 33
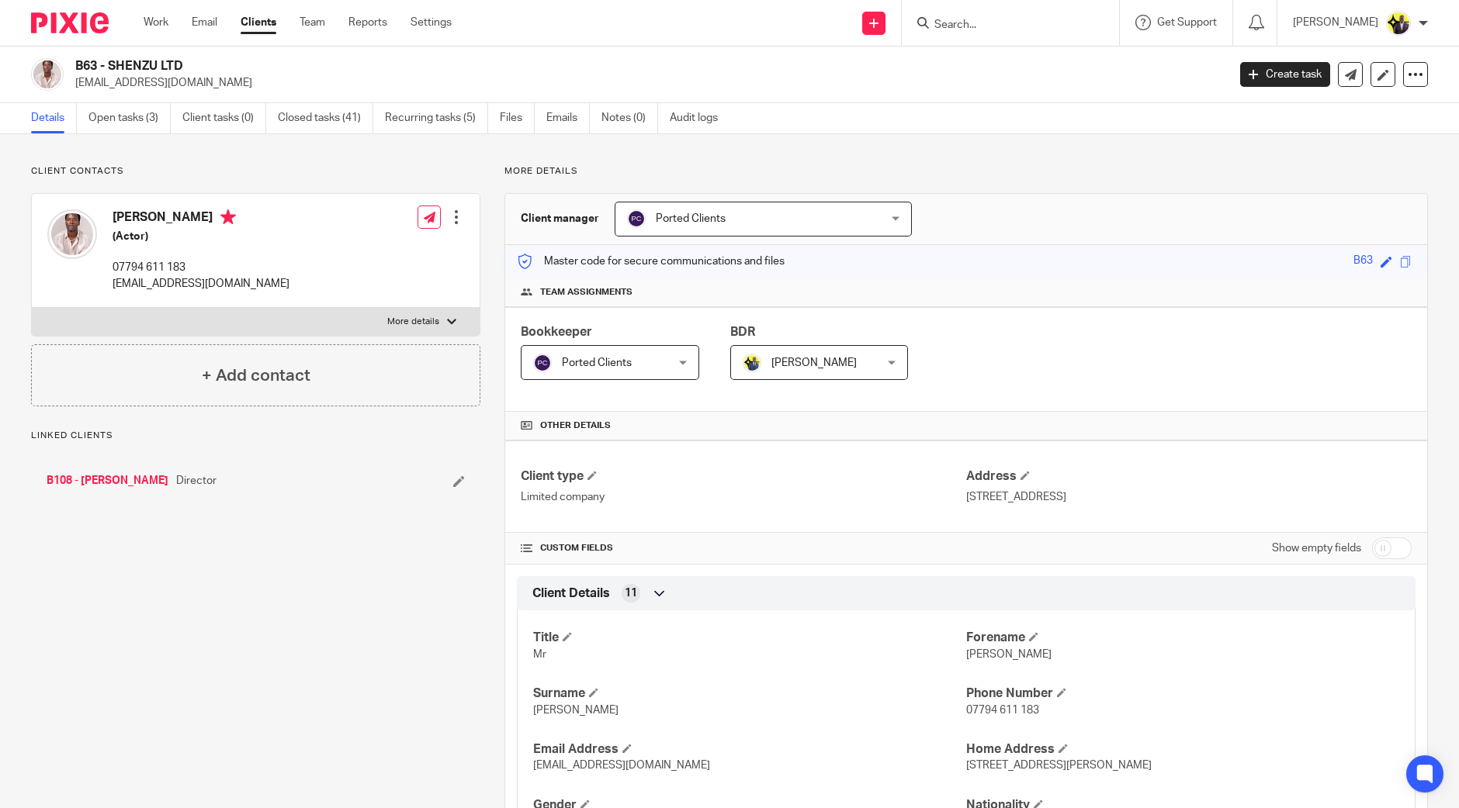
drag, startPoint x: 0, startPoint y: 0, endPoint x: 118, endPoint y: 475, distance: 489.2
click at [122, 122] on link "Open tasks (3)" at bounding box center [129, 118] width 82 height 30
click at [139, 122] on link "Open tasks (3)" at bounding box center [129, 118] width 82 height 30
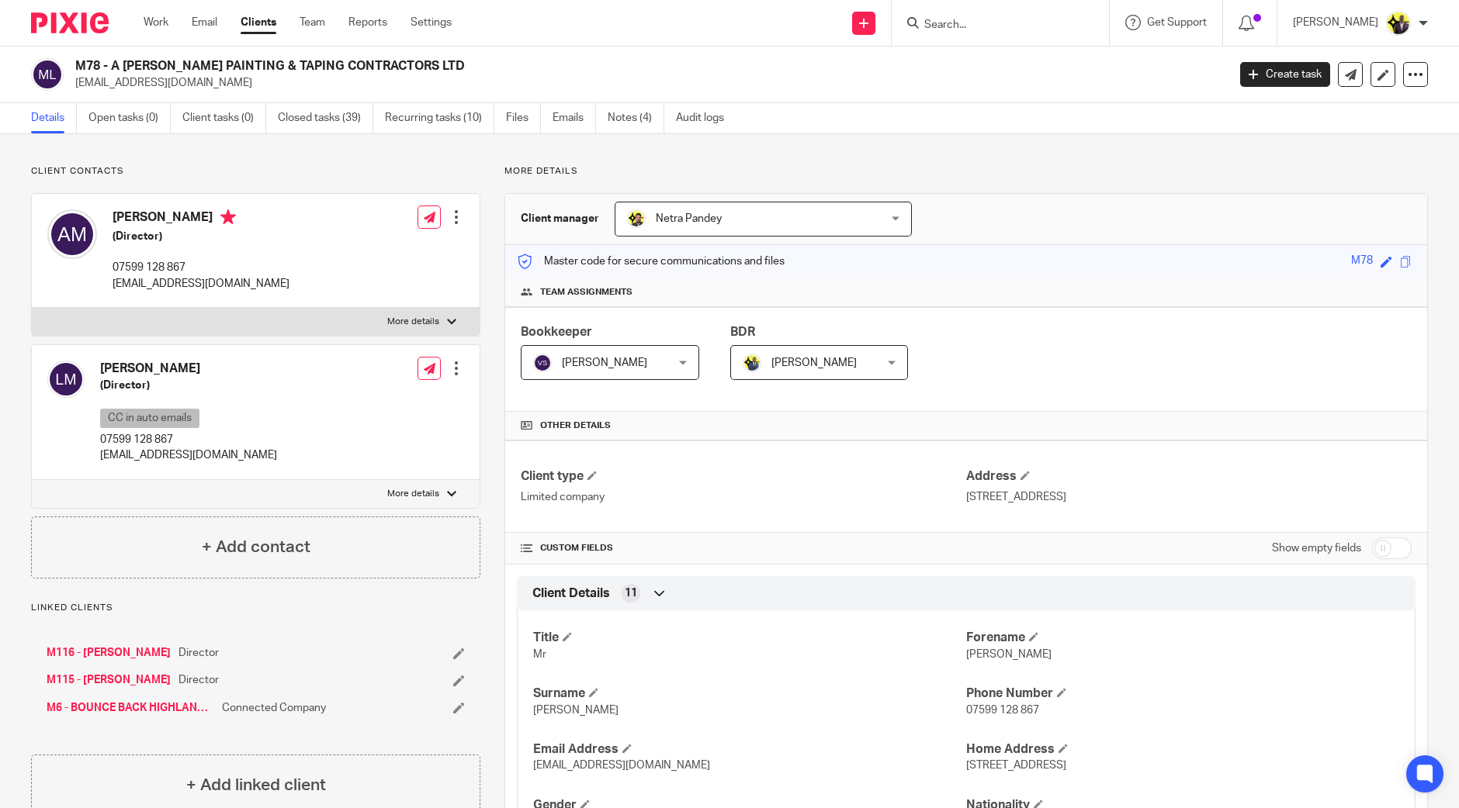
click at [992, 21] on input "Search" at bounding box center [992, 26] width 140 height 14
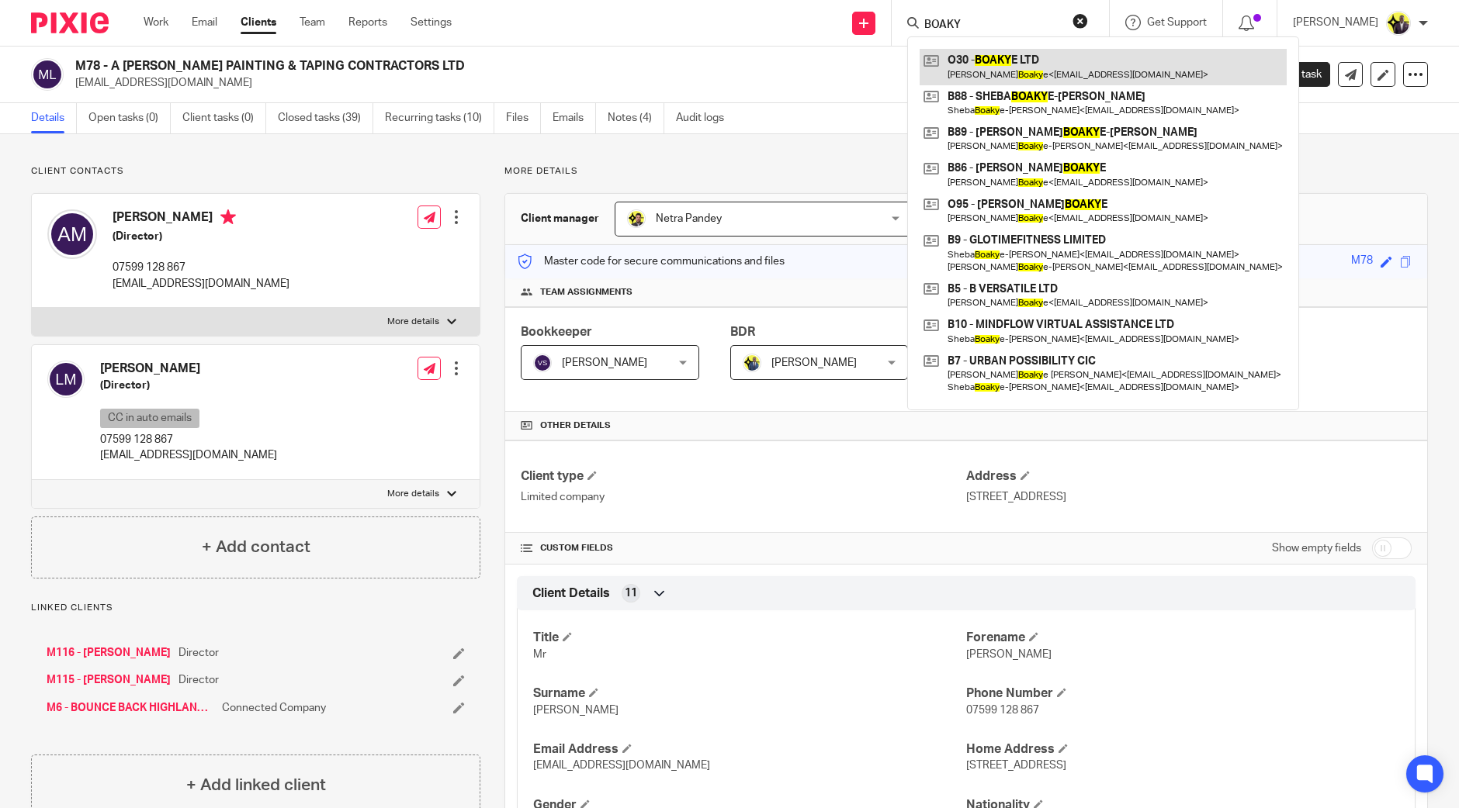
type input "BOAKY"
